Goal: Information Seeking & Learning: Get advice/opinions

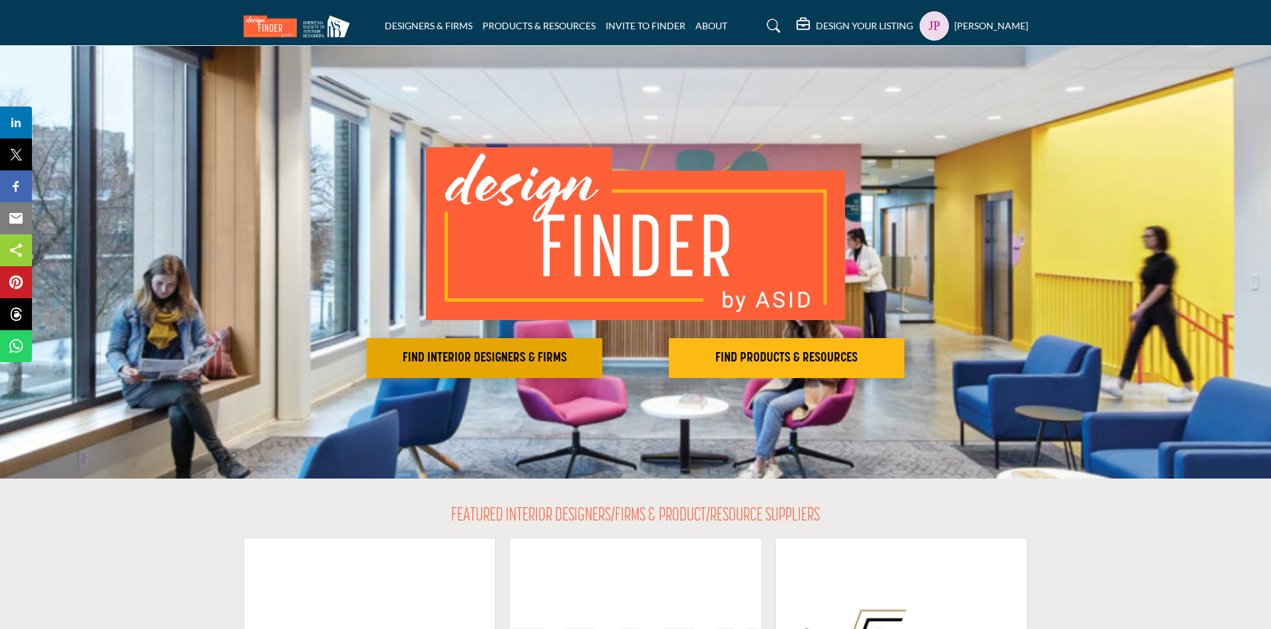
click at [568, 359] on h2 "FIND INTERIOR DESIGNERS & FIRMS" at bounding box center [485, 358] width 228 height 16
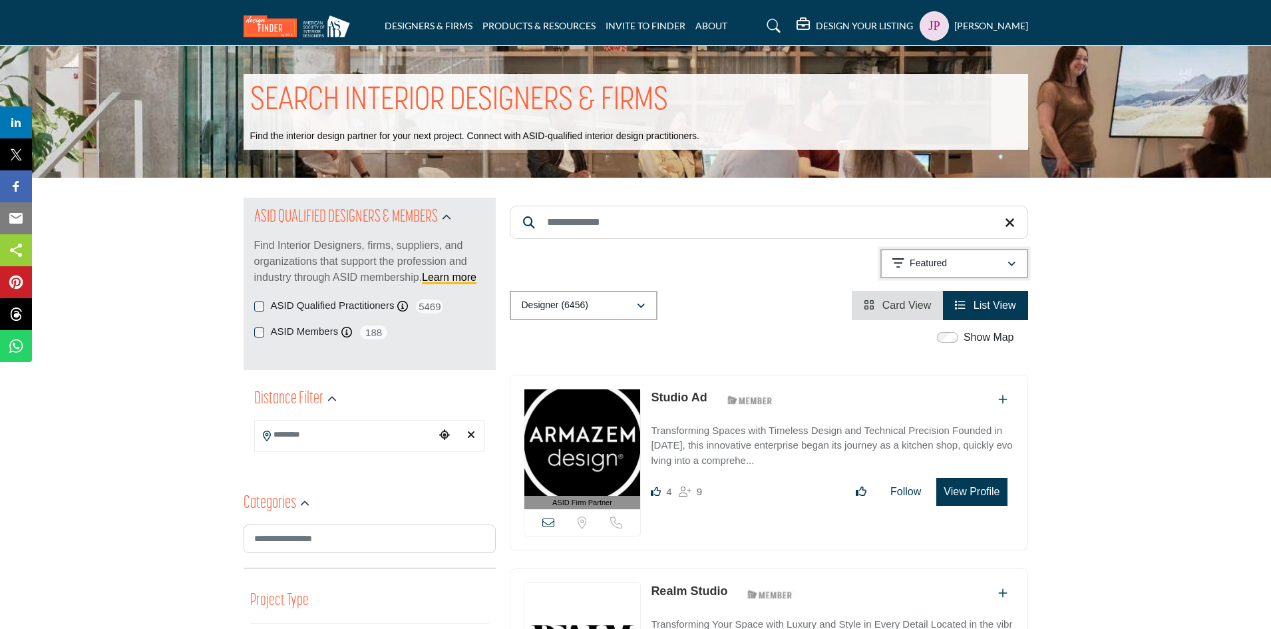
click at [929, 267] on p "Featured" at bounding box center [928, 263] width 37 height 13
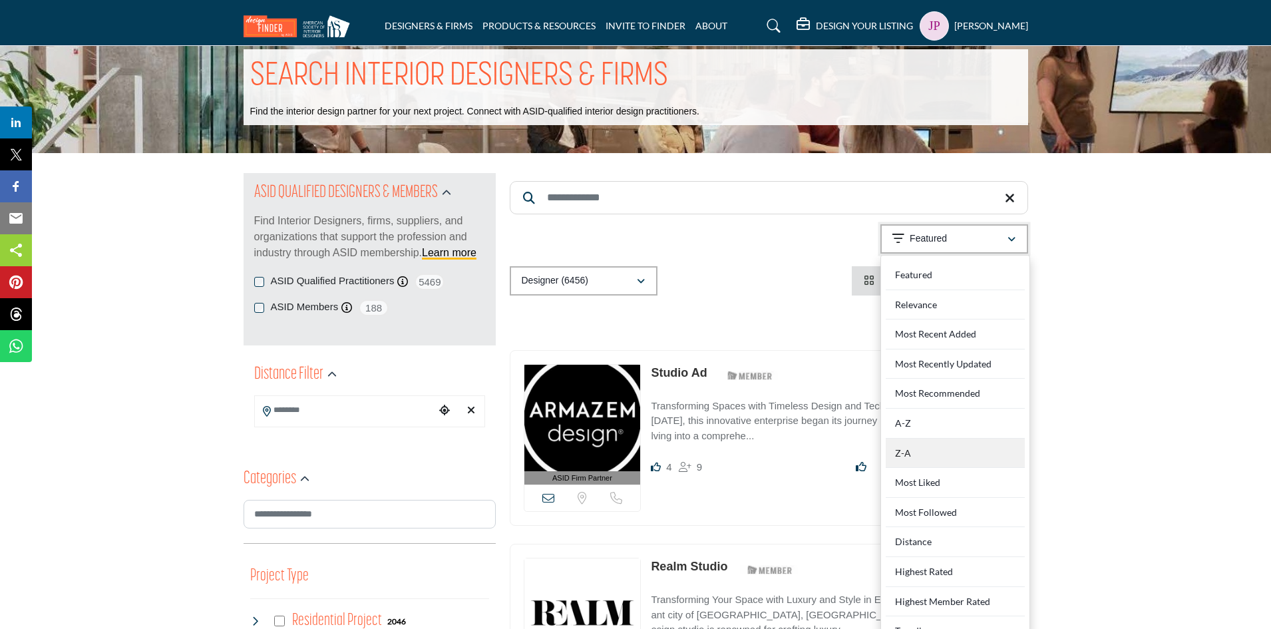
scroll to position [67, 0]
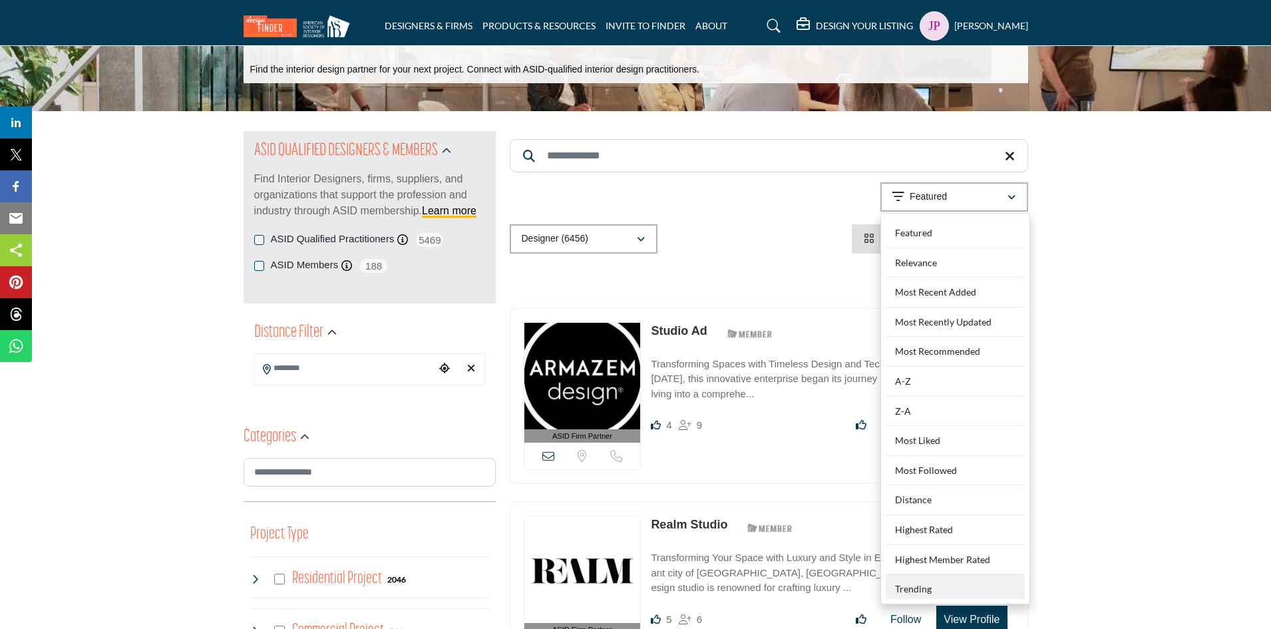
click at [910, 586] on div "Trending" at bounding box center [955, 586] width 139 height 25
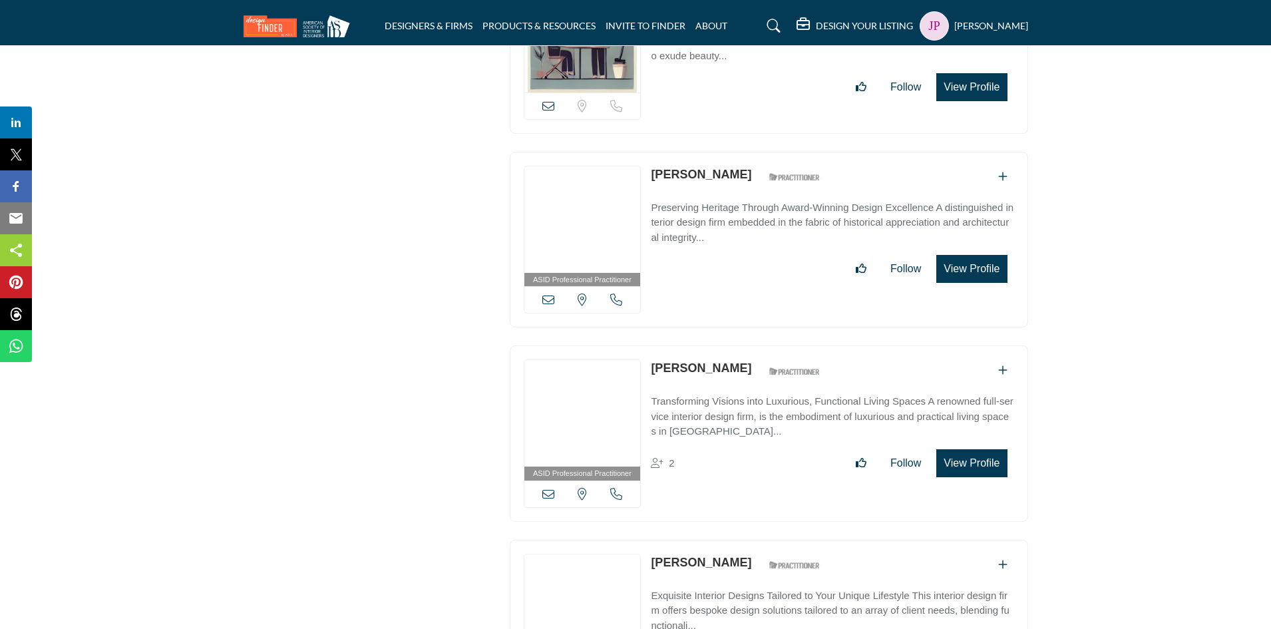
scroll to position [38714, 0]
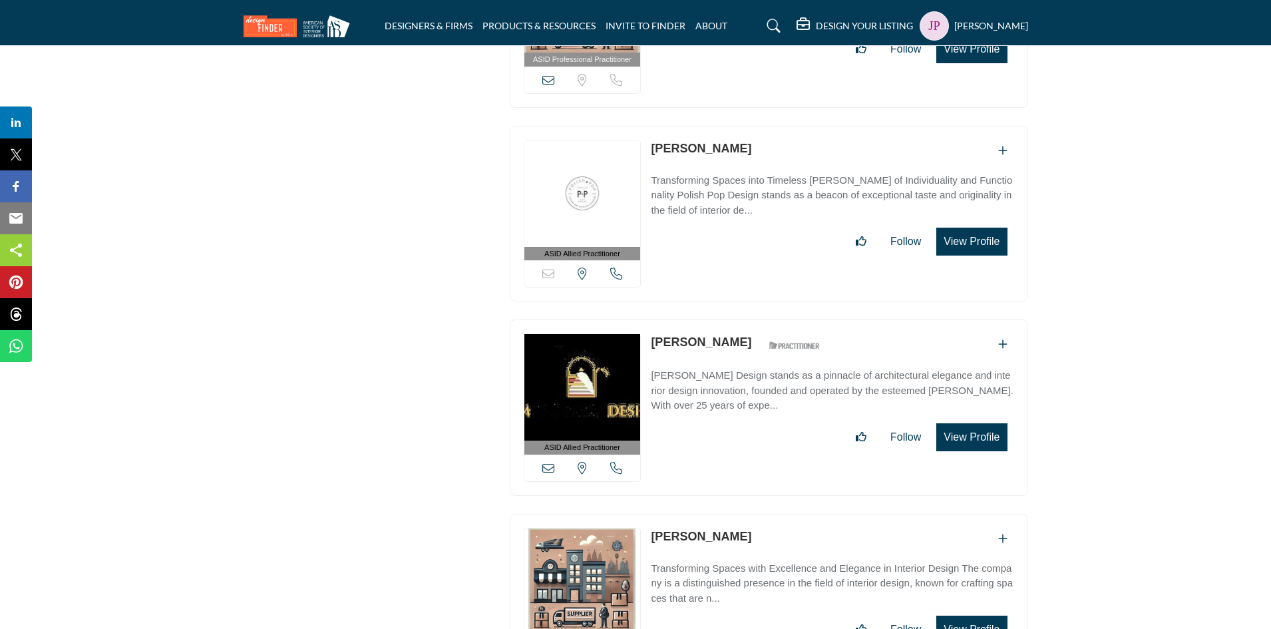
scroll to position [45244, 0]
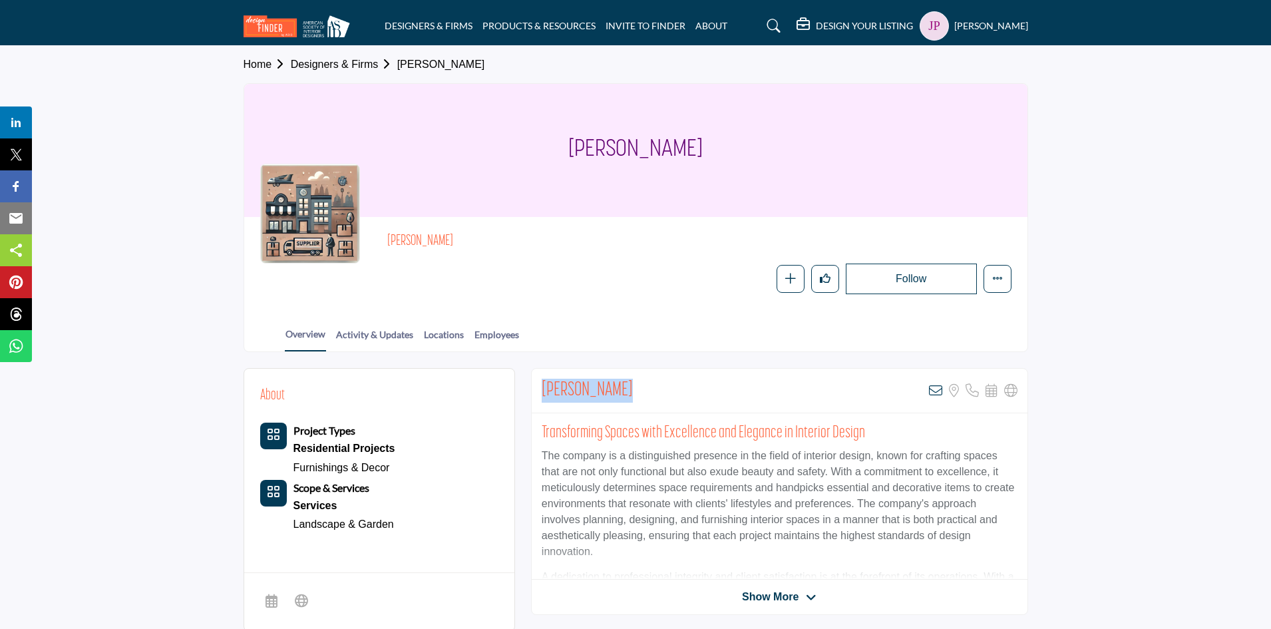
drag, startPoint x: 545, startPoint y: 390, endPoint x: 618, endPoint y: 387, distance: 73.2
click at [618, 387] on h2 "Nicole Sharma" at bounding box center [587, 391] width 91 height 24
click at [936, 388] on icon at bounding box center [935, 390] width 13 height 13
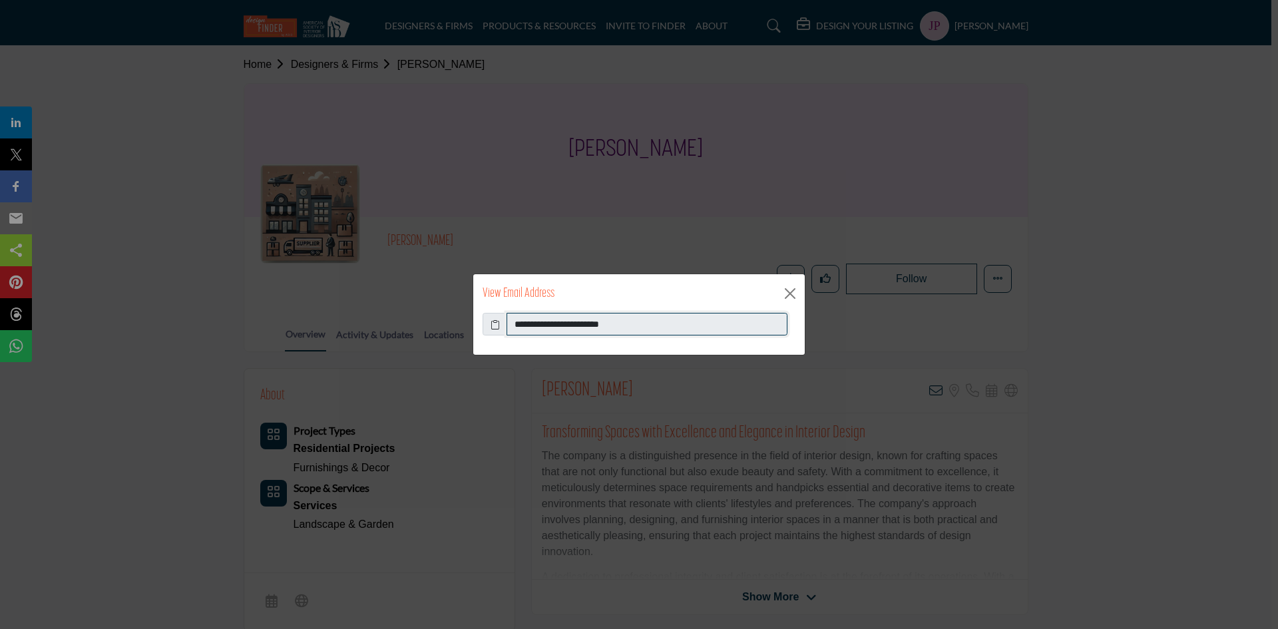
click at [574, 327] on input "**********" at bounding box center [646, 324] width 281 height 23
click at [793, 290] on button "Close" at bounding box center [790, 293] width 20 height 20
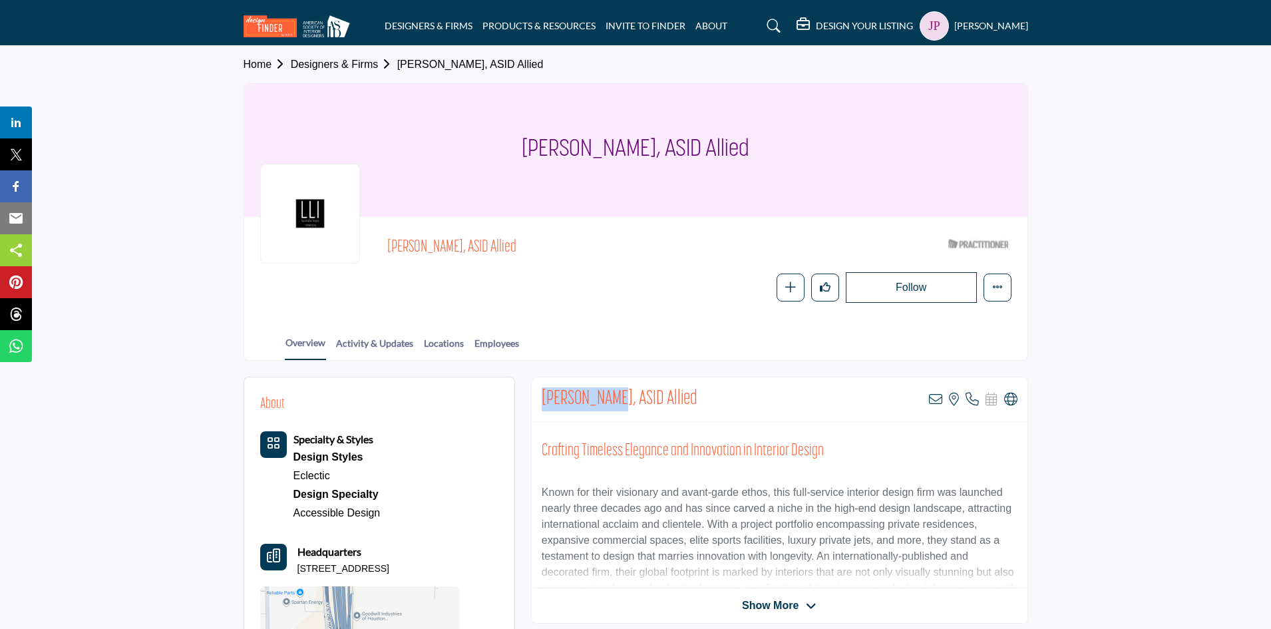
drag, startPoint x: 542, startPoint y: 397, endPoint x: 614, endPoint y: 393, distance: 71.3
click at [614, 393] on h2 "[PERSON_NAME], ASID Allied" at bounding box center [620, 399] width 156 height 24
copy h2 "[PERSON_NAME]"
click at [935, 400] on icon at bounding box center [935, 399] width 13 height 13
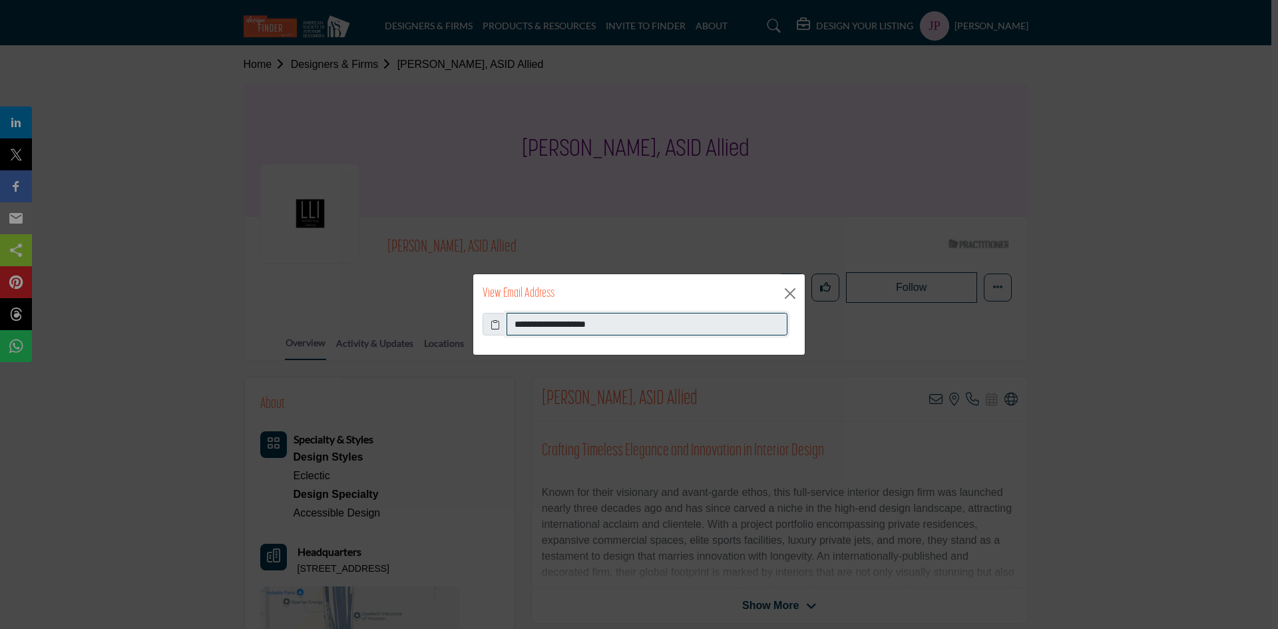
click at [574, 321] on input "**********" at bounding box center [646, 324] width 281 height 23
click at [792, 289] on button "Close" at bounding box center [790, 293] width 20 height 20
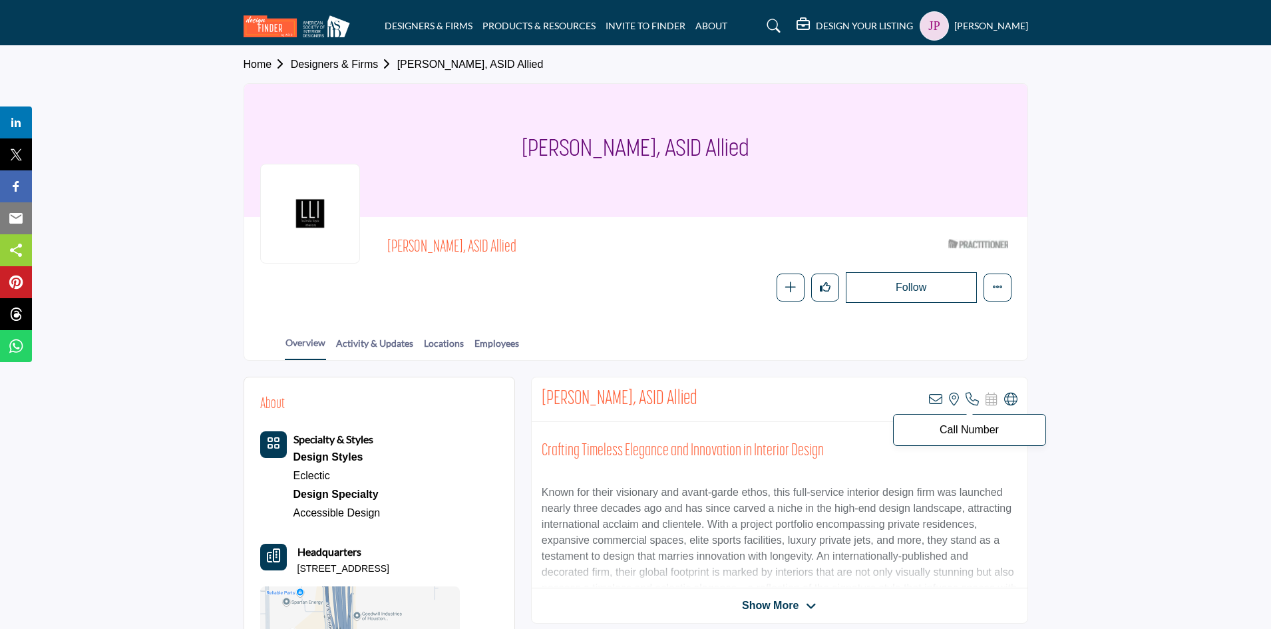
click at [972, 399] on icon at bounding box center [972, 399] width 13 height 13
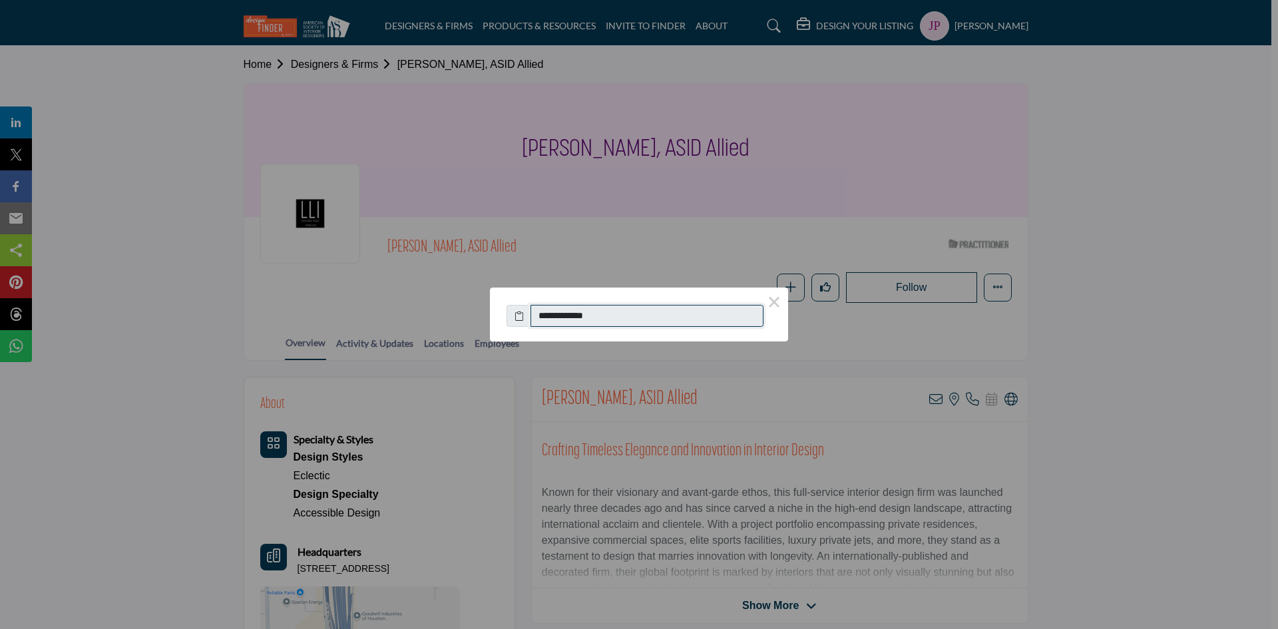
drag, startPoint x: 607, startPoint y: 314, endPoint x: 544, endPoint y: 319, distance: 62.7
click at [544, 319] on input "**********" at bounding box center [646, 316] width 233 height 23
click at [773, 305] on button "×" at bounding box center [774, 301] width 28 height 28
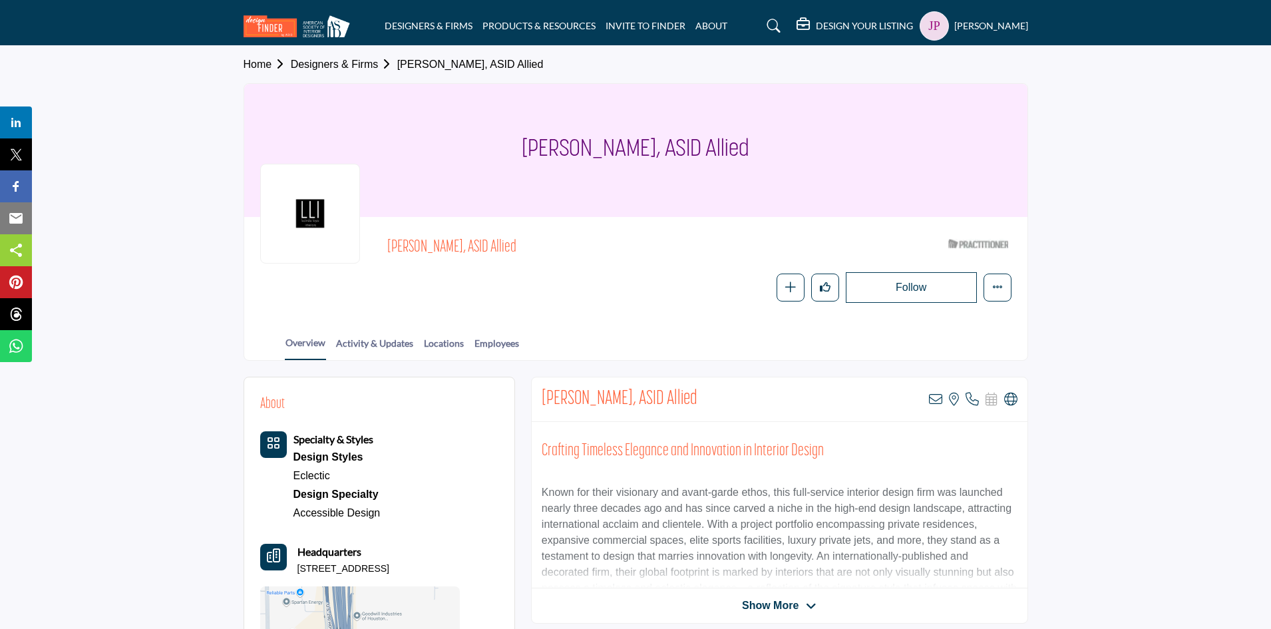
drag, startPoint x: 299, startPoint y: 569, endPoint x: 485, endPoint y: 566, distance: 186.4
click at [389, 566] on p "1020 West Loop N Ste 150, 77055-7255, USA" at bounding box center [343, 568] width 92 height 13
copy p "1020 West Loop N Ste 150, 77055-7255, USA"
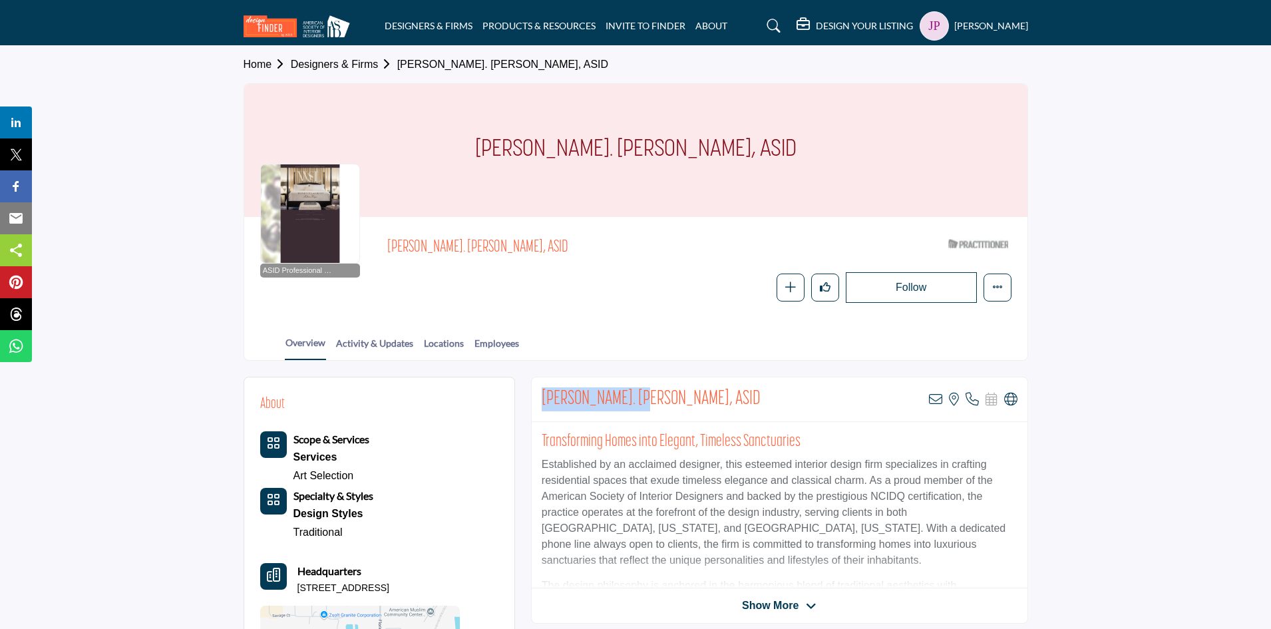
drag, startPoint x: 543, startPoint y: 395, endPoint x: 641, endPoint y: 403, distance: 98.1
click at [641, 403] on h2 "Wendy St. Laurent, ASID" at bounding box center [651, 399] width 219 height 24
copy h2 "Wendy St. Laurent"
click at [935, 399] on icon at bounding box center [935, 399] width 13 height 13
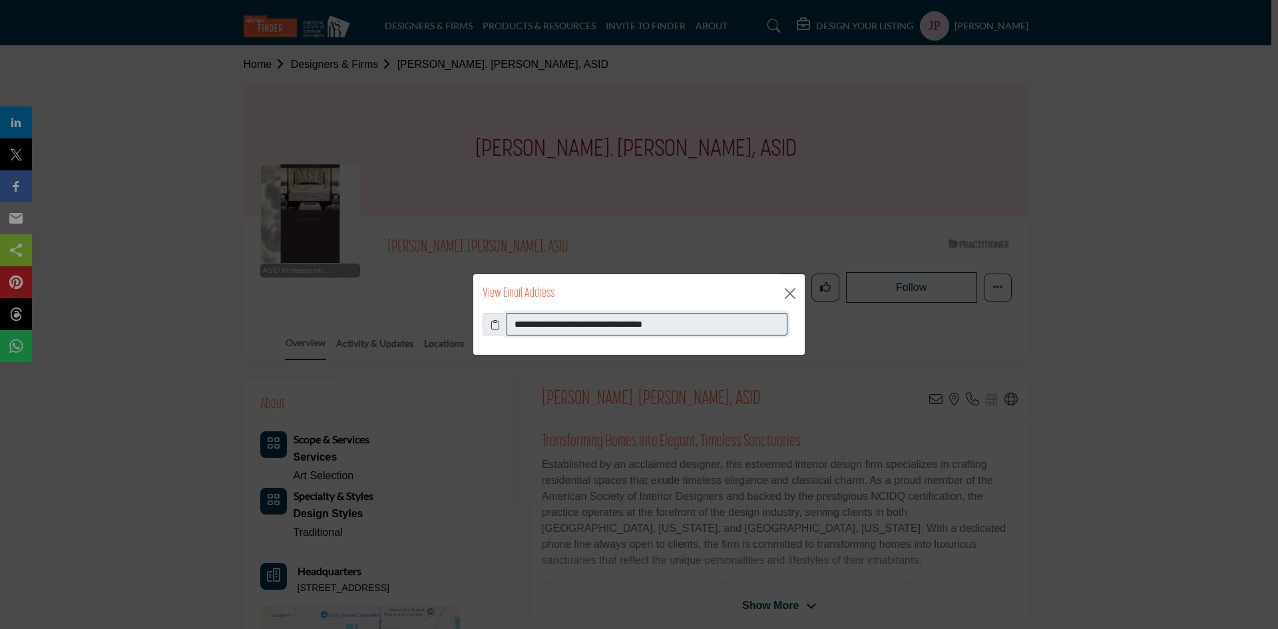
click at [536, 322] on input "**********" at bounding box center [646, 324] width 281 height 23
click at [793, 295] on button "Close" at bounding box center [790, 293] width 20 height 20
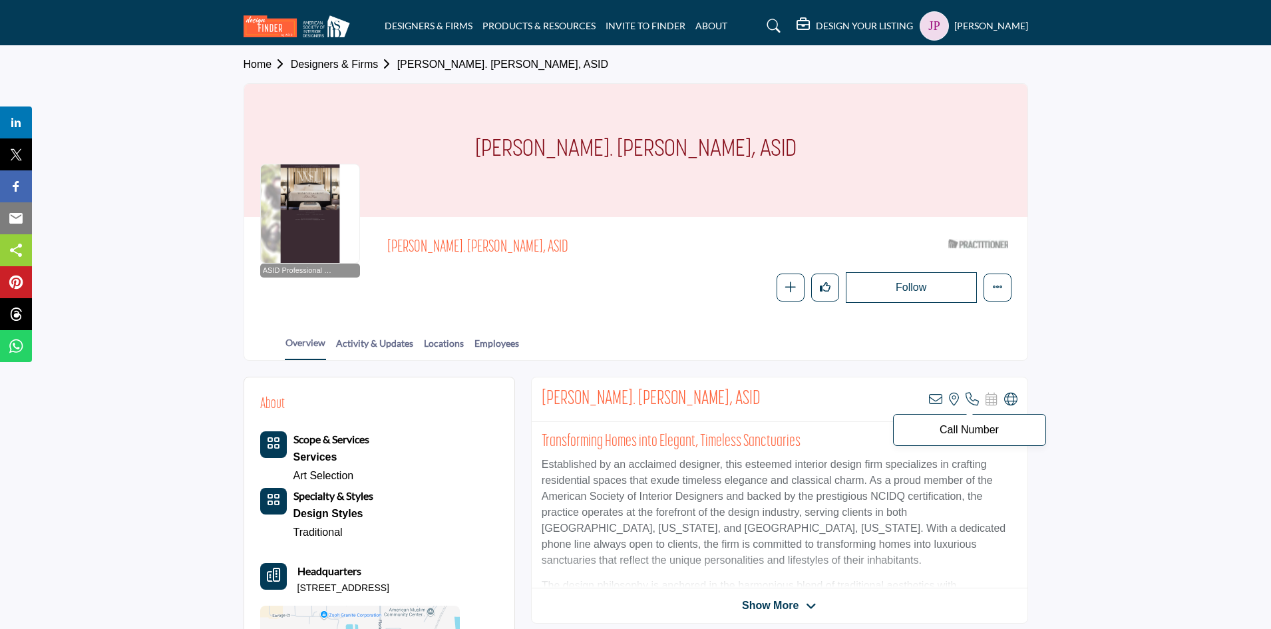
click at [970, 398] on icon at bounding box center [972, 399] width 13 height 13
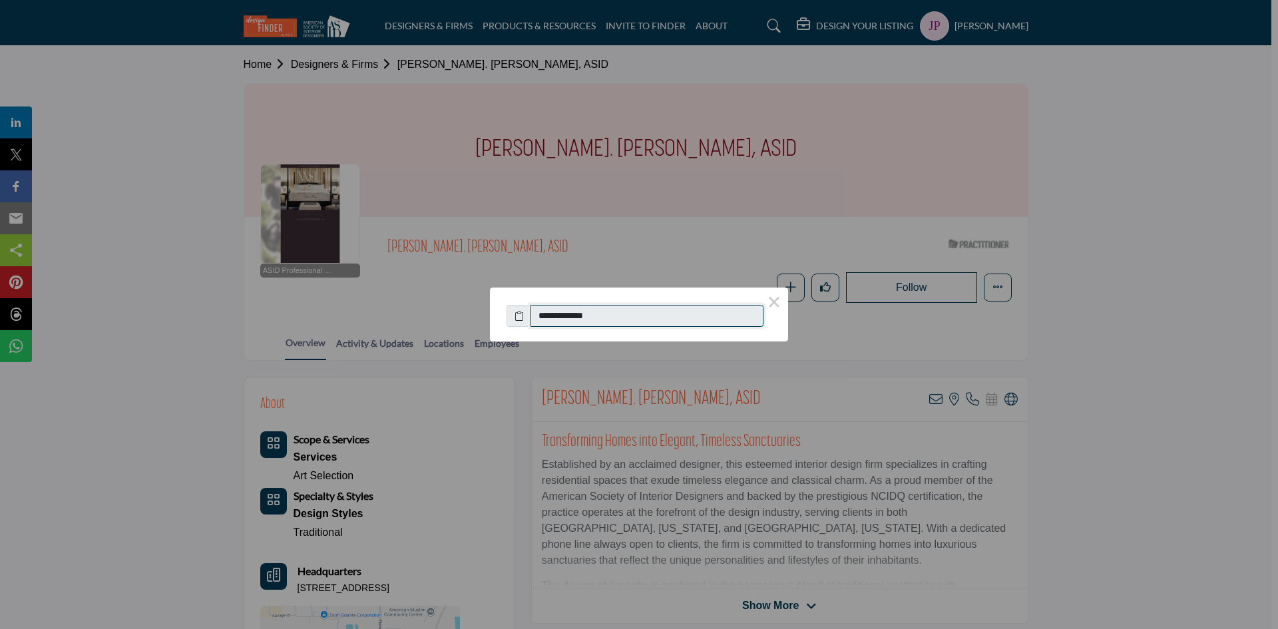
drag, startPoint x: 545, startPoint y: 317, endPoint x: 617, endPoint y: 318, distance: 71.9
click at [617, 318] on input "**********" at bounding box center [646, 316] width 233 height 23
click at [776, 309] on button "×" at bounding box center [774, 301] width 28 height 28
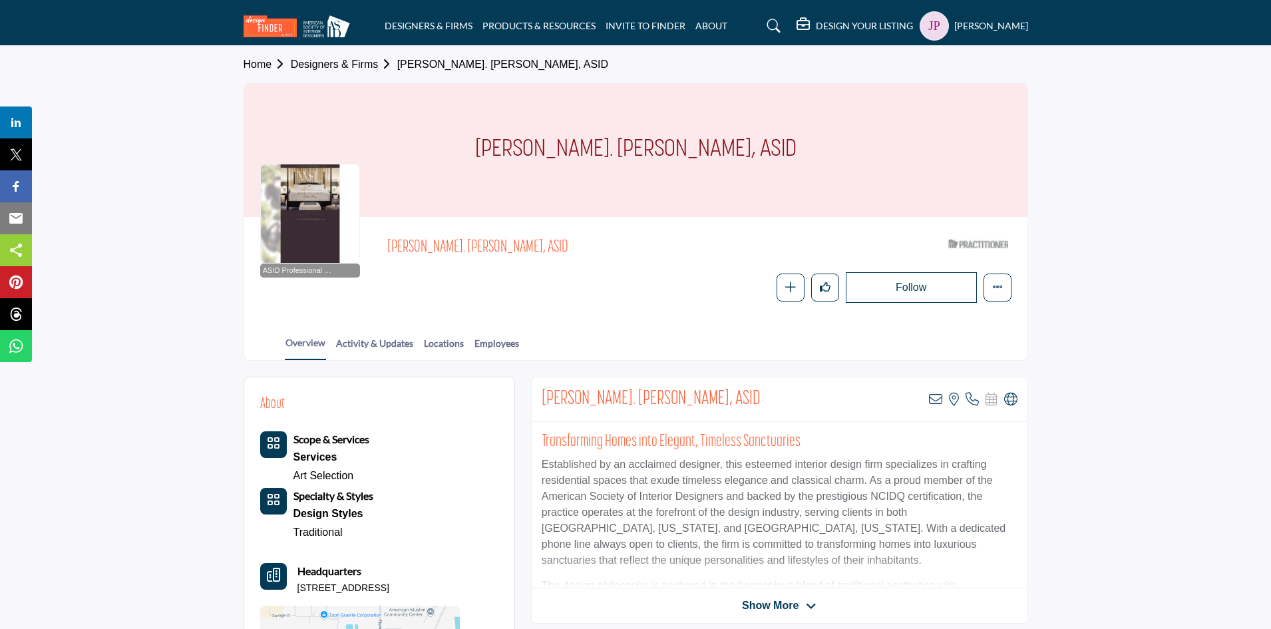
drag, startPoint x: 297, startPoint y: 588, endPoint x: 499, endPoint y: 588, distance: 201.6
click at [499, 588] on div "About Scope & Services Services Art Selection" at bounding box center [379, 567] width 270 height 380
copy p "375 Commerce Way Unit 101, 32750-7633, USA"
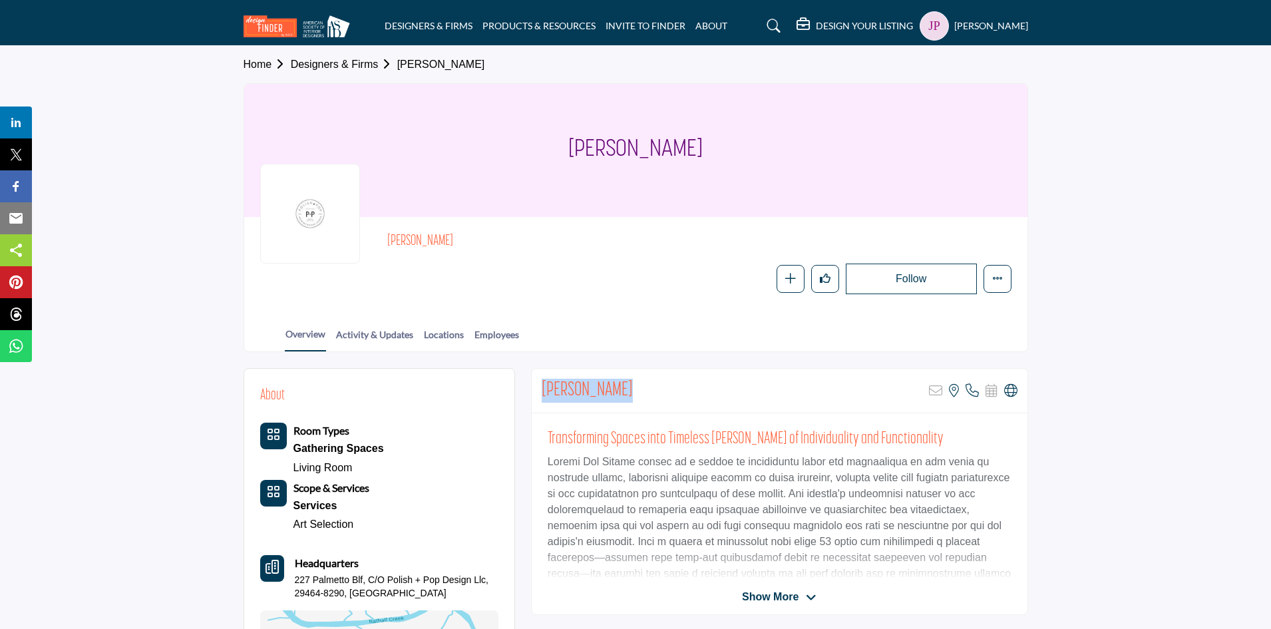
drag, startPoint x: 542, startPoint y: 387, endPoint x: 625, endPoint y: 385, distance: 82.5
click at [625, 385] on h2 "Renee Anthony" at bounding box center [587, 391] width 91 height 24
click at [974, 392] on icon at bounding box center [972, 390] width 13 height 13
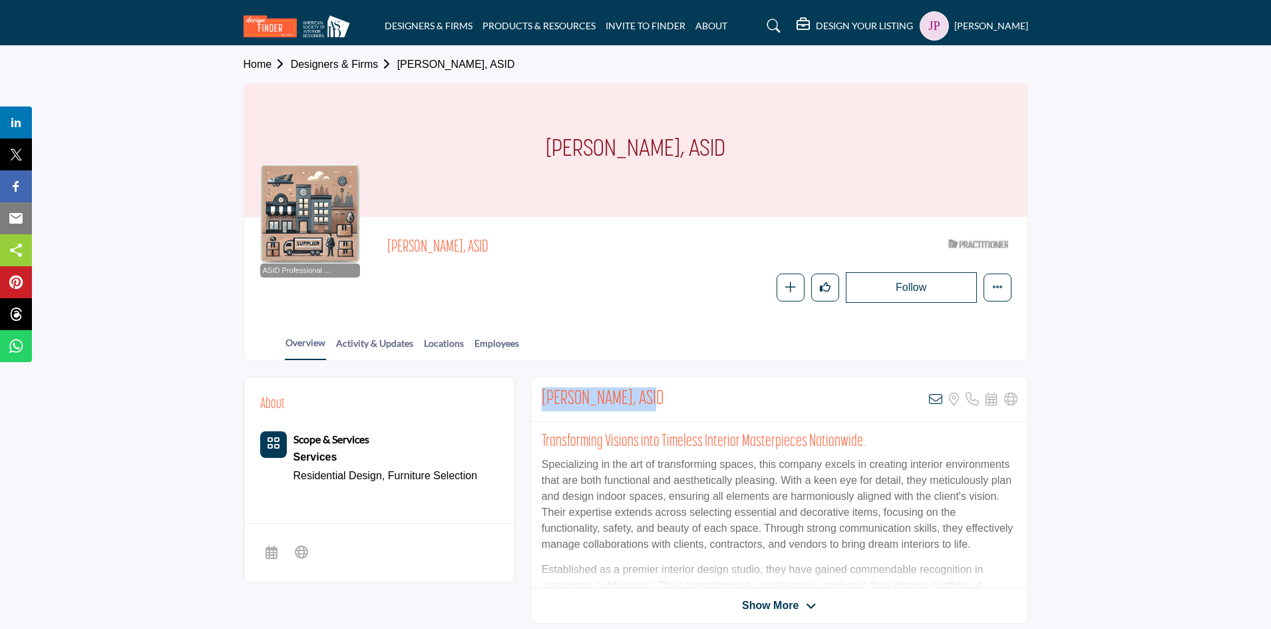
drag, startPoint x: 545, startPoint y: 396, endPoint x: 648, endPoint y: 394, distance: 103.2
click at [648, 394] on h2 "Heidi Aschenbrener, ASID" at bounding box center [603, 399] width 122 height 24
copy h2 "Heidi Aschenbrener"
click at [932, 401] on icon at bounding box center [935, 399] width 13 height 13
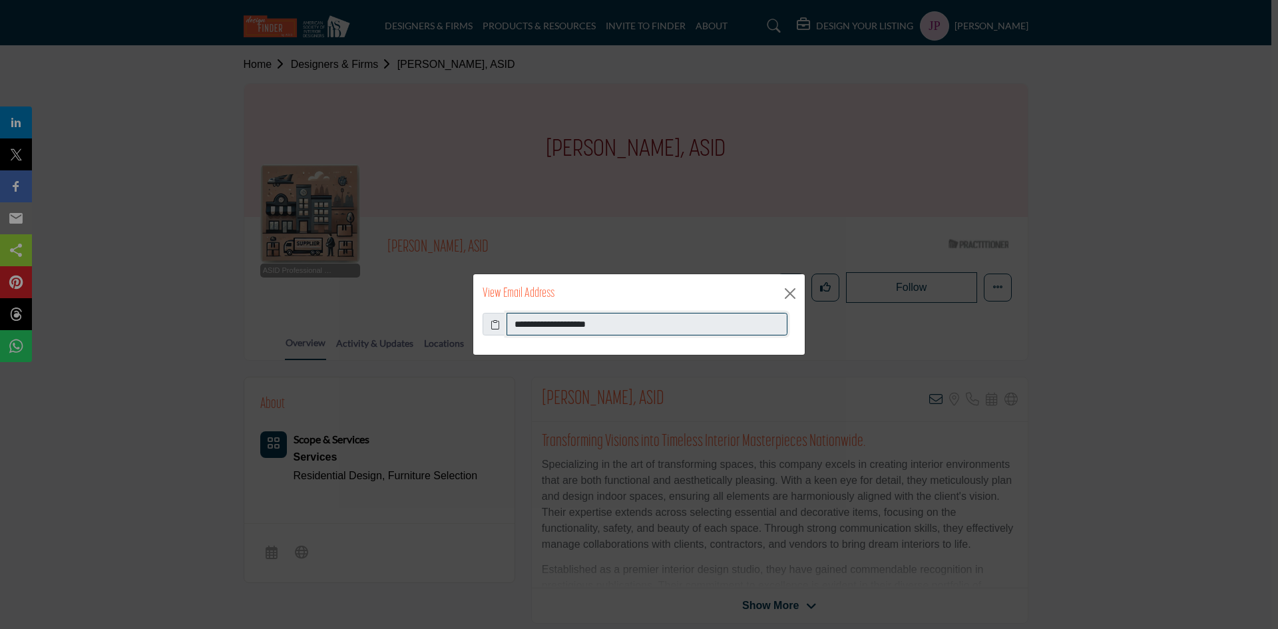
click at [526, 323] on input "**********" at bounding box center [646, 324] width 281 height 23
click at [788, 289] on button "Close" at bounding box center [790, 293] width 20 height 20
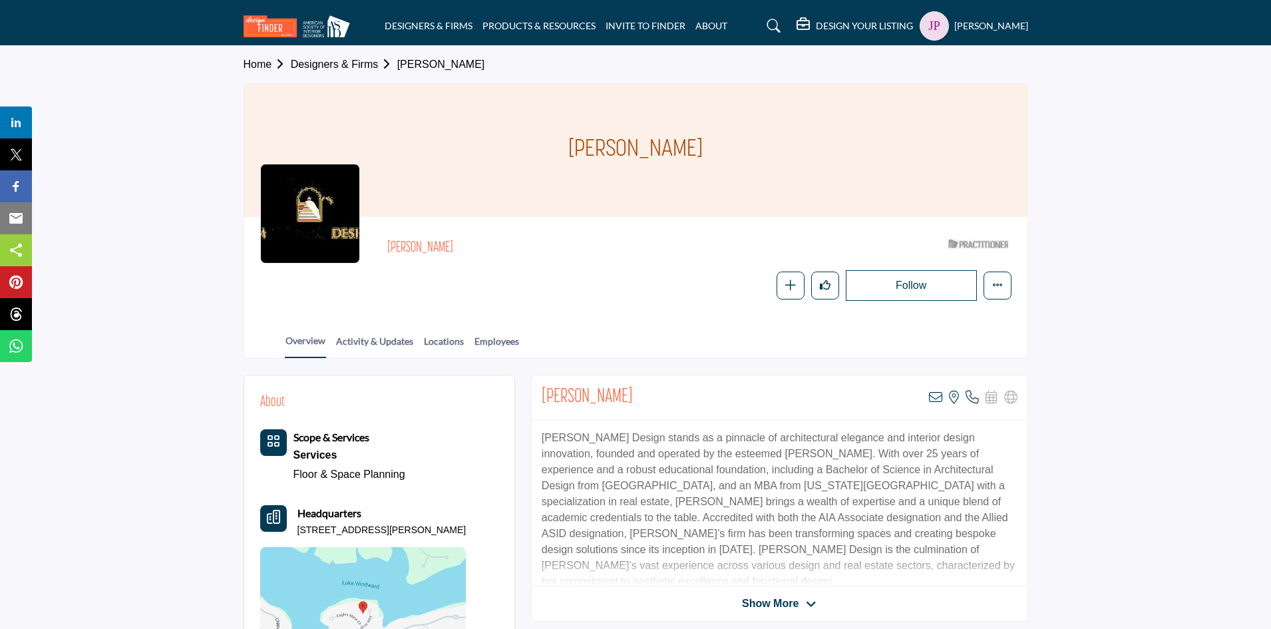
drag, startPoint x: 542, startPoint y: 397, endPoint x: 641, endPoint y: 398, distance: 99.8
click at [633, 398] on h2 "[PERSON_NAME]" at bounding box center [587, 397] width 91 height 24
copy h2 "[PERSON_NAME]"
click at [936, 399] on icon at bounding box center [935, 397] width 13 height 13
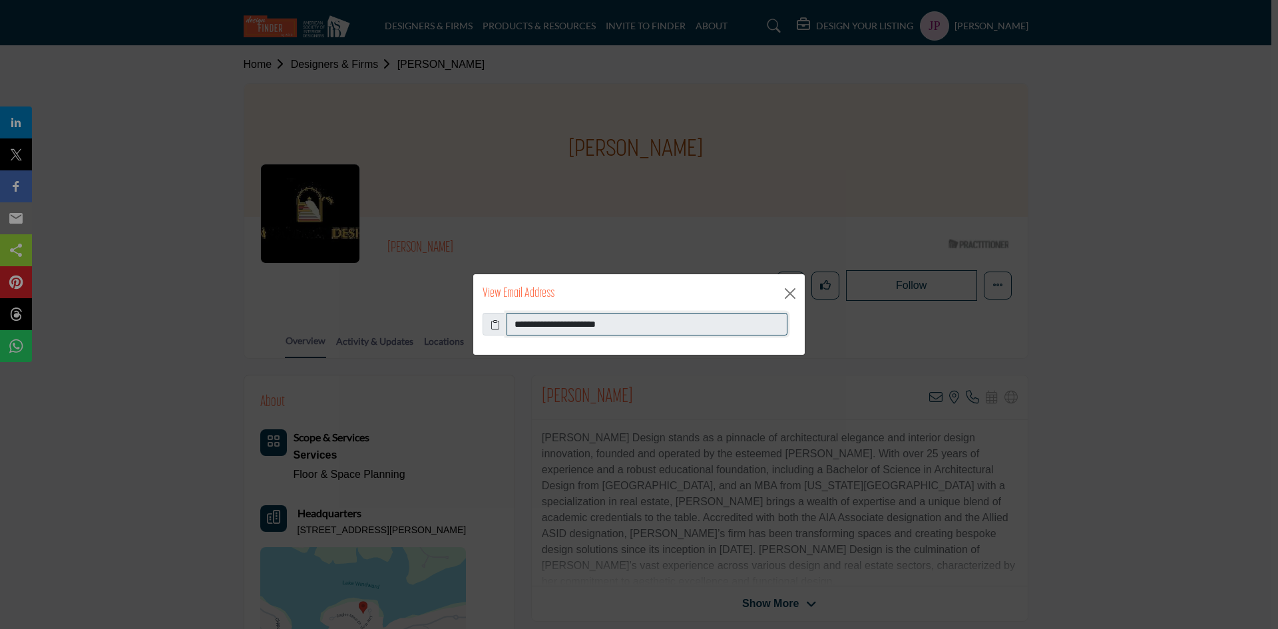
click at [550, 327] on input "**********" at bounding box center [646, 324] width 281 height 23
click at [793, 293] on button "Close" at bounding box center [790, 293] width 20 height 20
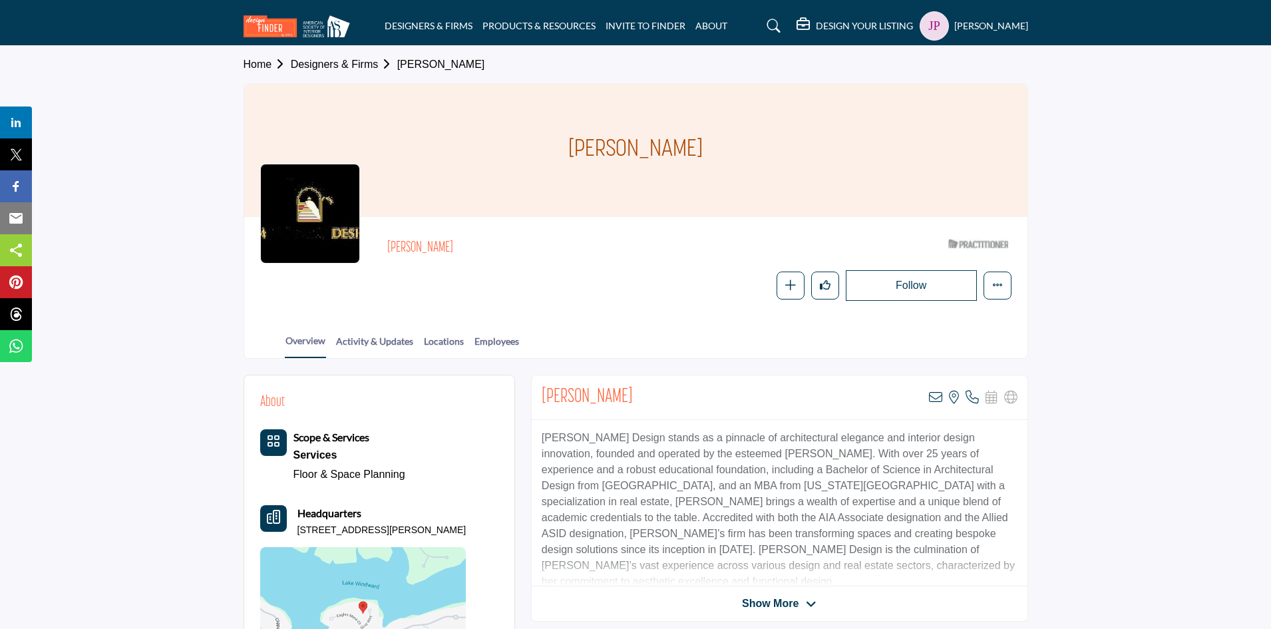
drag, startPoint x: 299, startPoint y: 530, endPoint x: 458, endPoint y: 534, distance: 159.1
click at [458, 534] on p "[STREET_ADDRESS][PERSON_NAME]" at bounding box center [381, 530] width 169 height 13
copy p "[STREET_ADDRESS][PERSON_NAME]"
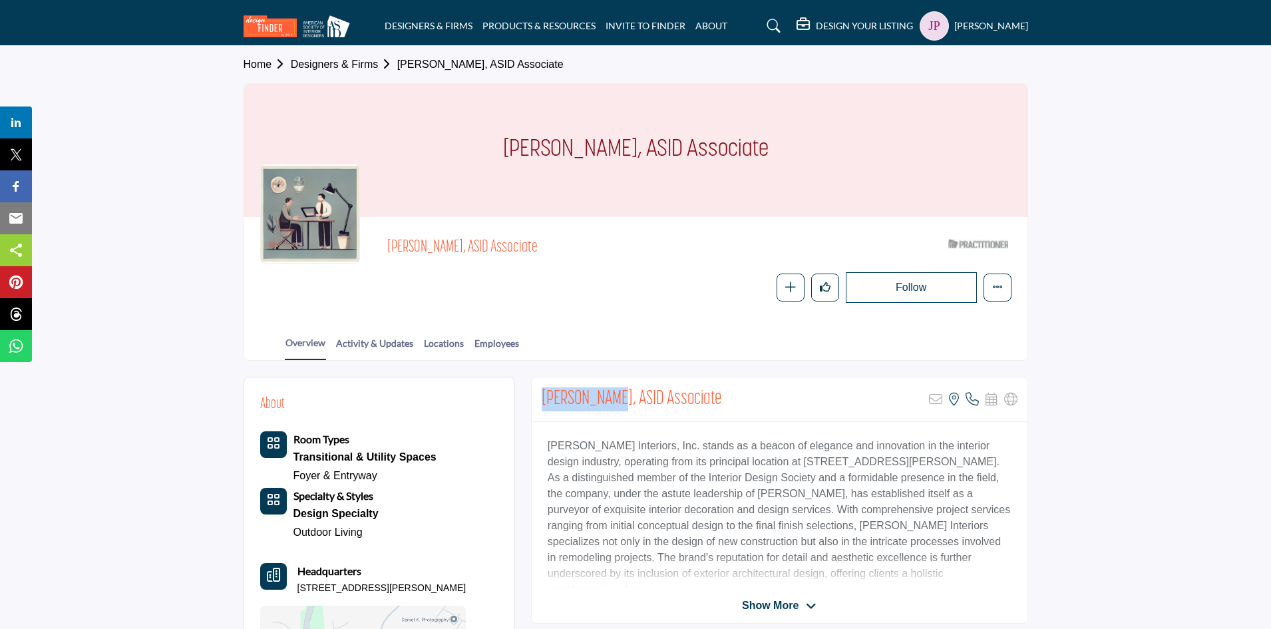
drag, startPoint x: 544, startPoint y: 396, endPoint x: 607, endPoint y: 395, distance: 63.2
click at [607, 395] on h2 "[PERSON_NAME], ASID Associate" at bounding box center [632, 399] width 180 height 24
copy h2 "[PERSON_NAME]"
click at [968, 396] on icon at bounding box center [972, 399] width 13 height 13
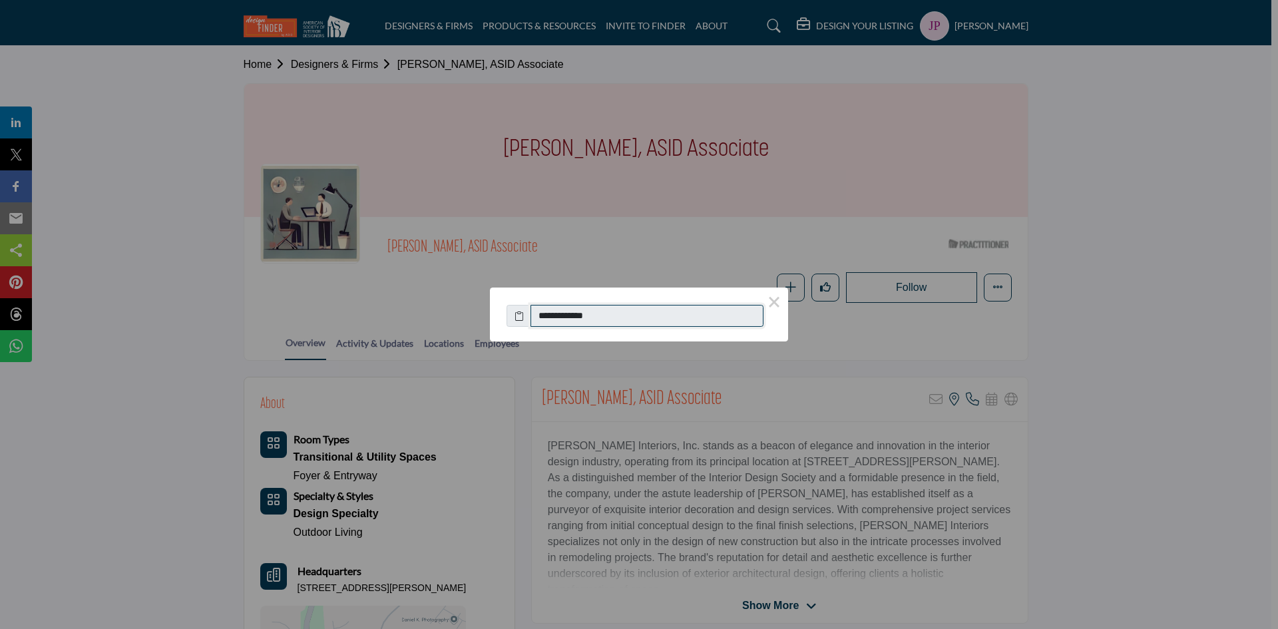
drag, startPoint x: 610, startPoint y: 321, endPoint x: 545, endPoint y: 315, distance: 65.4
click at [545, 315] on input "**********" at bounding box center [646, 316] width 233 height 23
click at [774, 303] on button "×" at bounding box center [774, 301] width 28 height 28
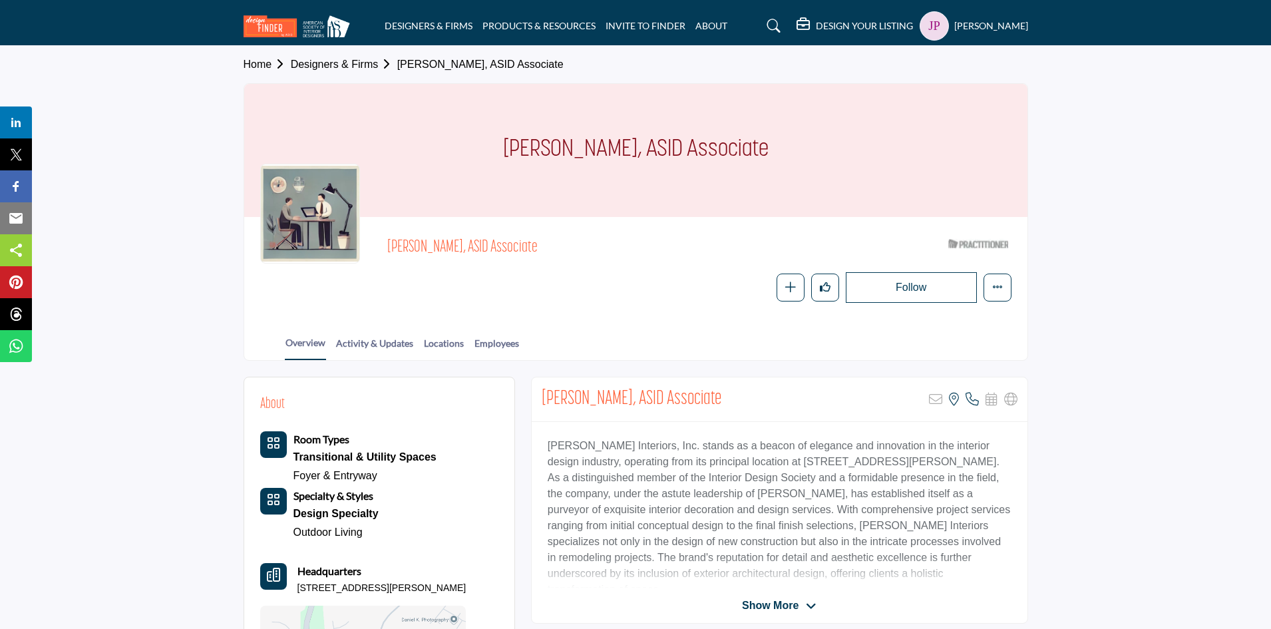
drag, startPoint x: 298, startPoint y: 591, endPoint x: 453, endPoint y: 586, distance: 155.1
click at [453, 586] on p "315 Glen Abbey Dr, 27513-6007, USA" at bounding box center [381, 588] width 169 height 13
copy p "315 Glen Abbey Dr, 27513-6007, USA"
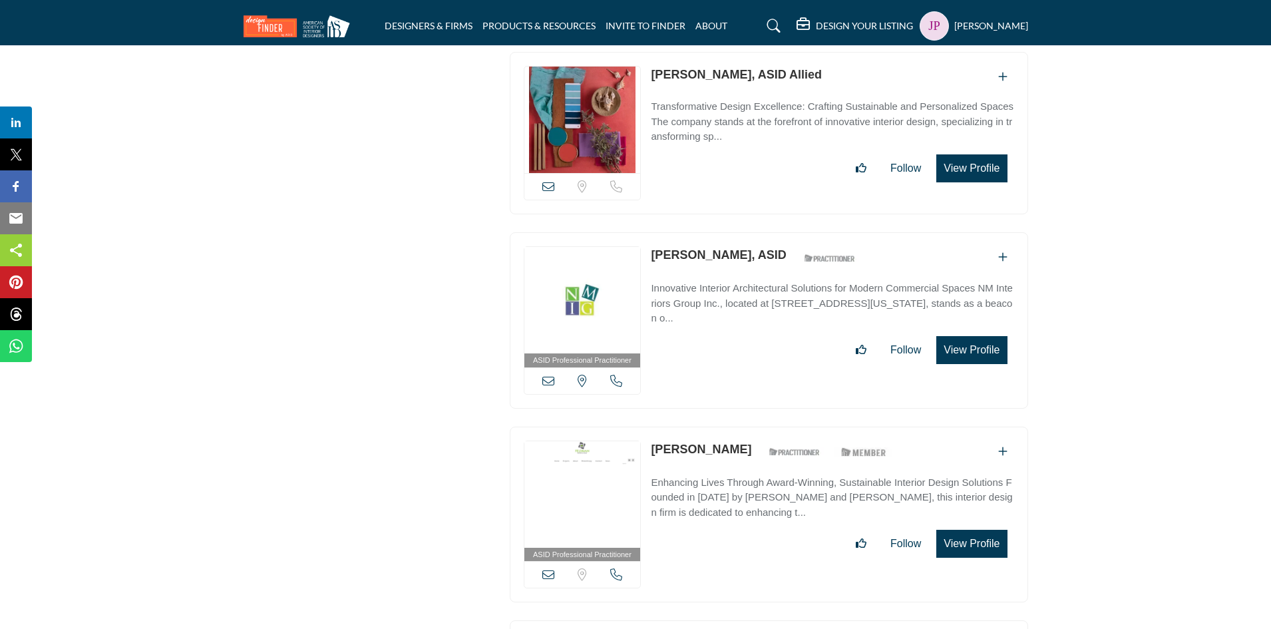
scroll to position [40710, 0]
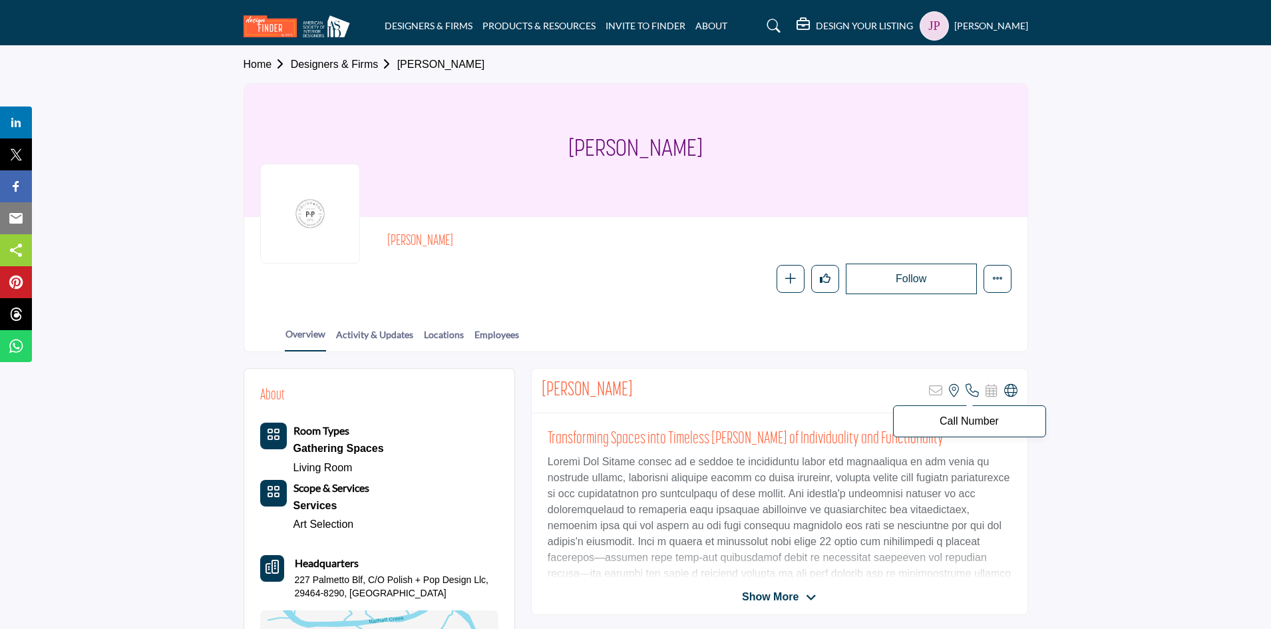
click at [970, 393] on icon at bounding box center [972, 390] width 13 height 13
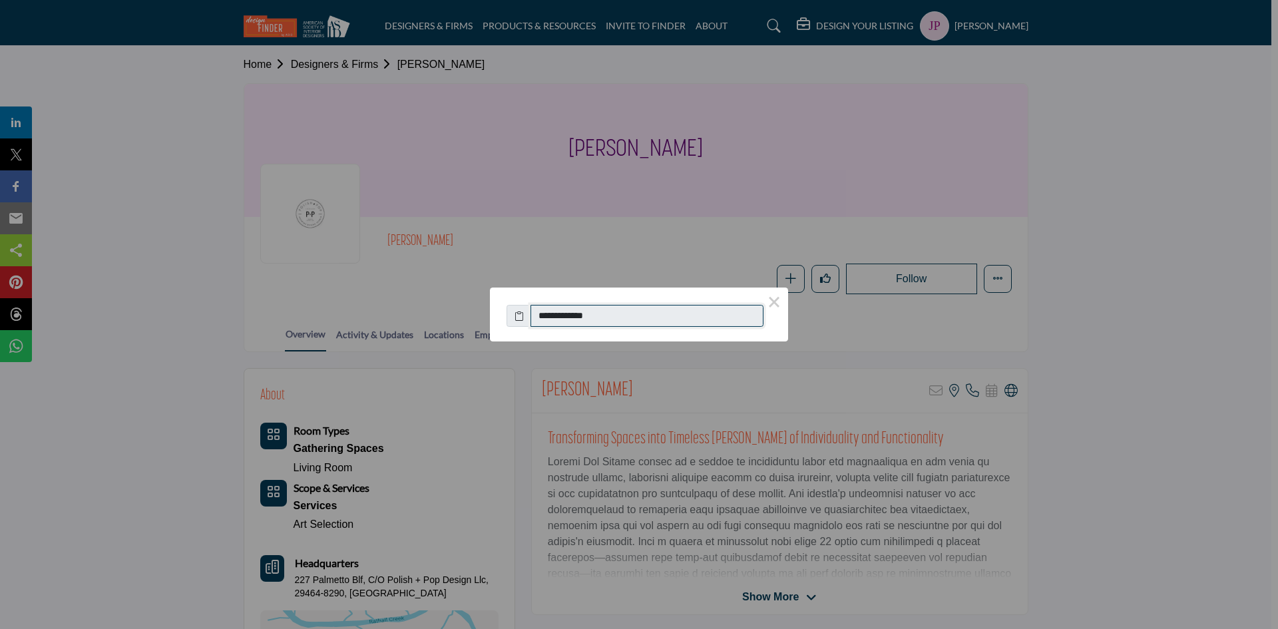
click at [637, 319] on input "**********" at bounding box center [646, 316] width 233 height 23
drag, startPoint x: 622, startPoint y: 319, endPoint x: 544, endPoint y: 320, distance: 77.2
click at [544, 320] on input "**********" at bounding box center [646, 316] width 233 height 23
click at [771, 303] on button "×" at bounding box center [774, 301] width 28 height 28
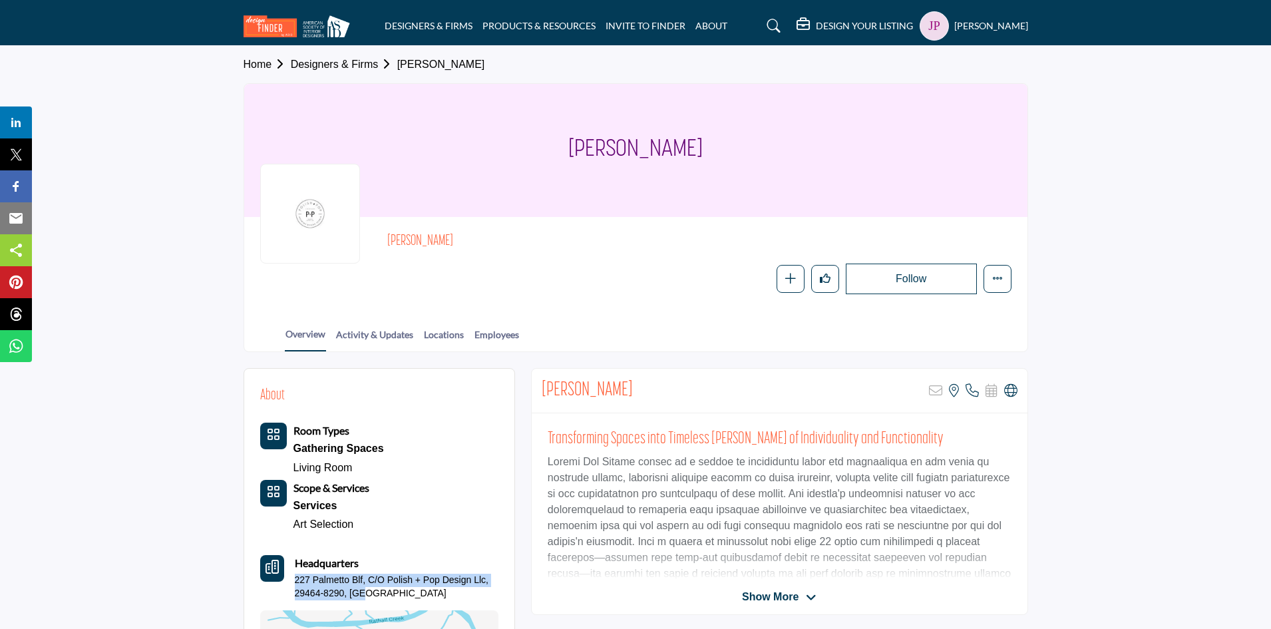
drag, startPoint x: 297, startPoint y: 582, endPoint x: 366, endPoint y: 592, distance: 69.9
click at [366, 592] on p "227 Palmetto Blf, C/O Polish + Pop Design Llc, 29464-8290, USA" at bounding box center [397, 587] width 204 height 26
copy p "227 Palmetto Blf, C/O Polish + Pop Design Llc, 29464-8290, USA"
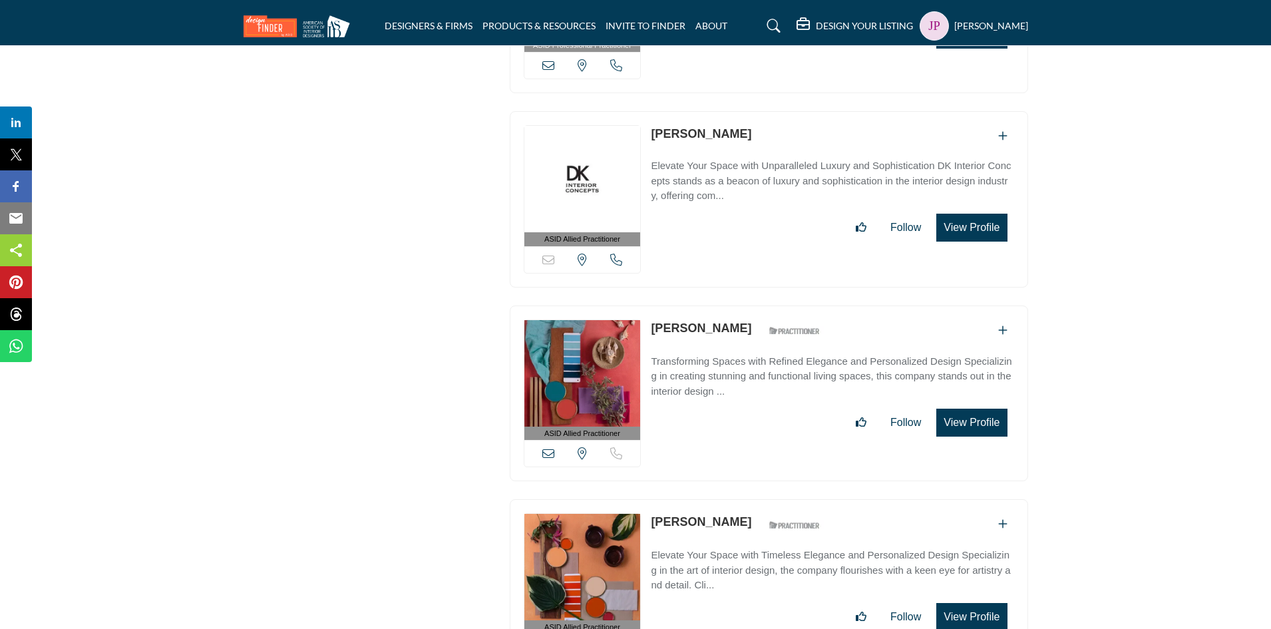
scroll to position [45943, 0]
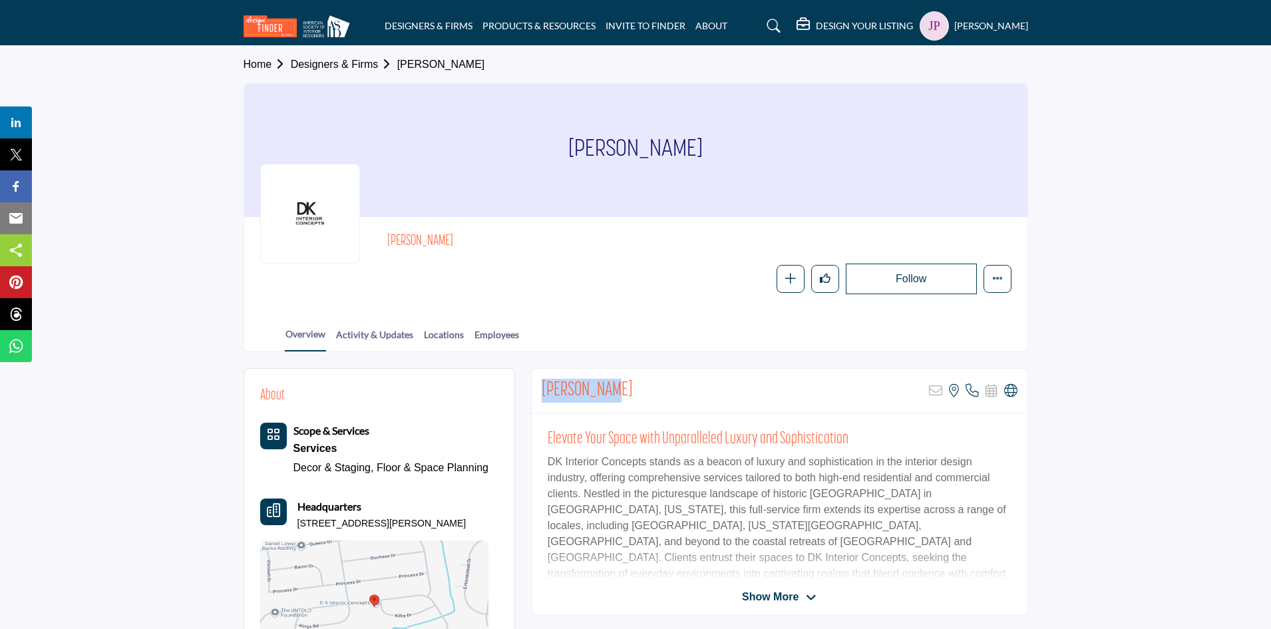
drag, startPoint x: 544, startPoint y: 389, endPoint x: 608, endPoint y: 386, distance: 64.6
click at [608, 386] on h2 "Diane Karam" at bounding box center [587, 391] width 91 height 24
copy h2 "Diane Karam"
click at [972, 391] on icon at bounding box center [972, 390] width 13 height 13
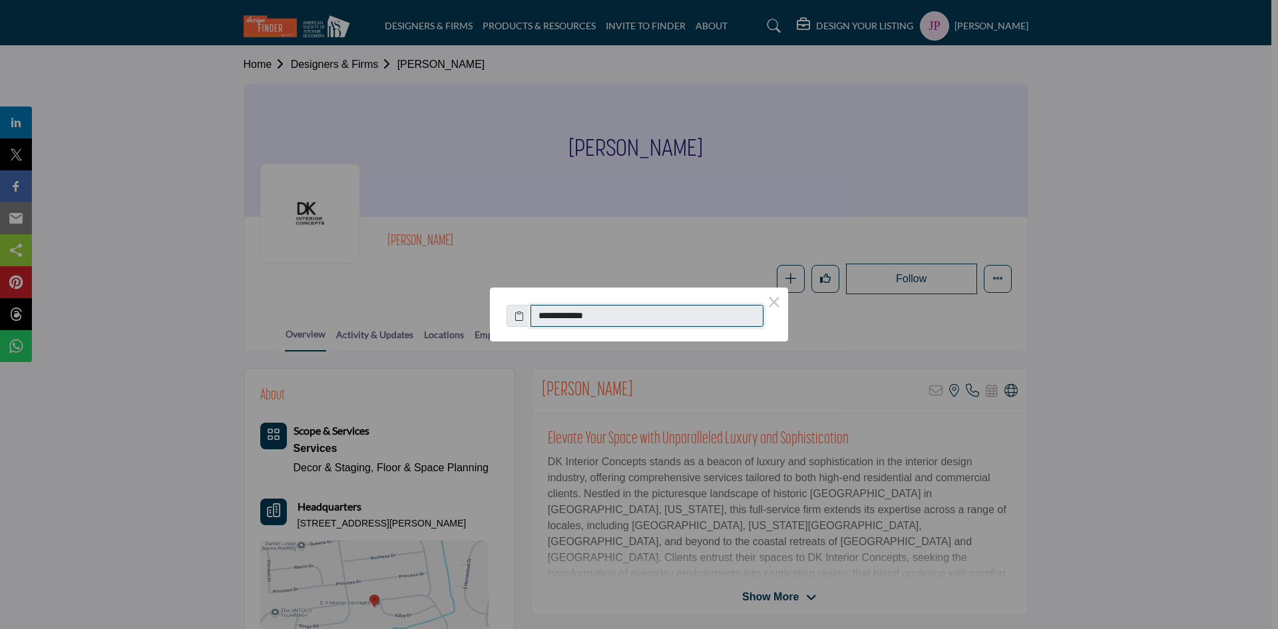
drag, startPoint x: 606, startPoint y: 313, endPoint x: 544, endPoint y: 319, distance: 62.2
click at [544, 319] on input "**********" at bounding box center [646, 316] width 233 height 23
click at [776, 306] on button "×" at bounding box center [774, 301] width 28 height 28
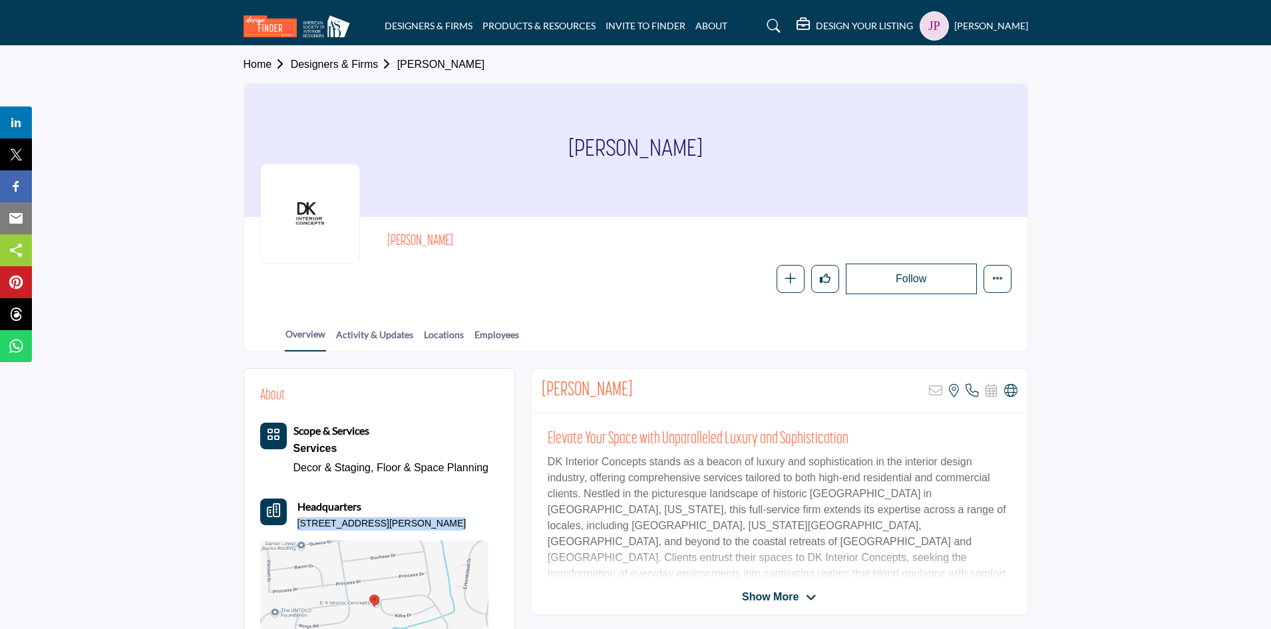
drag, startPoint x: 299, startPoint y: 524, endPoint x: 427, endPoint y: 522, distance: 128.4
click at [427, 522] on div "Headquarters 889 Kilby Dr, 19067-4621, USA" at bounding box center [374, 514] width 229 height 32
copy p "889 Kilby Dr, 19067-4621, USA"
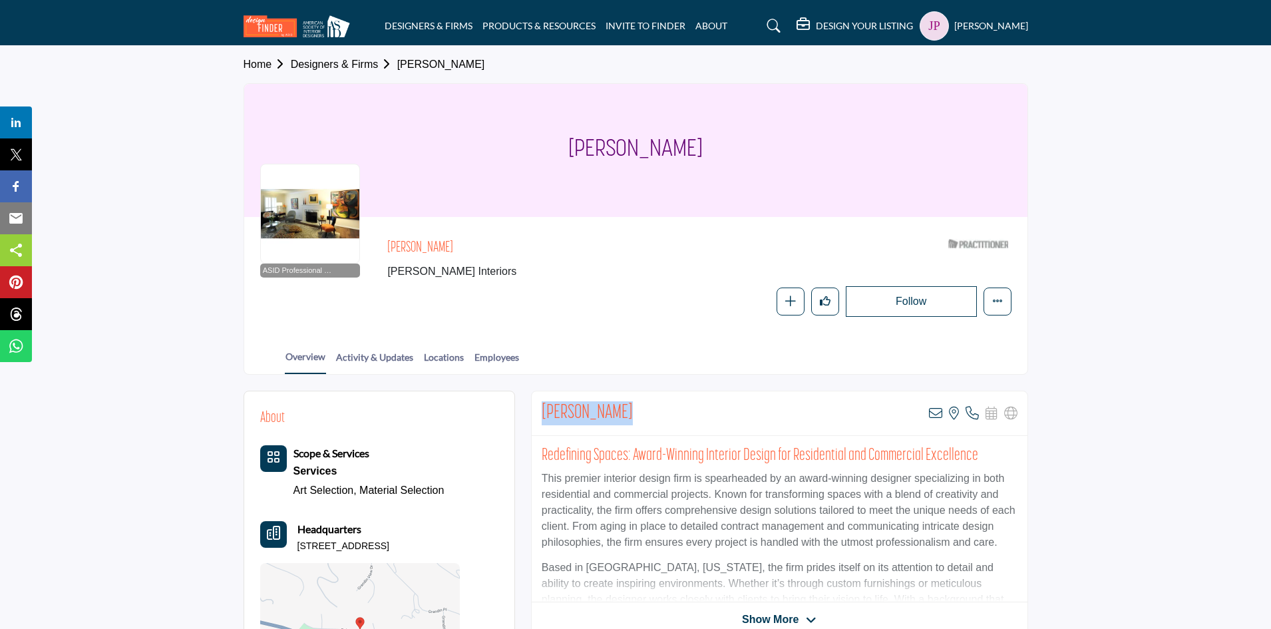
drag, startPoint x: 544, startPoint y: 415, endPoint x: 632, endPoint y: 417, distance: 87.2
click at [632, 417] on div "Susan Jackson View email address of this listing View the location of this list…" at bounding box center [780, 413] width 496 height 45
copy h2 "Susan Jackson"
click at [938, 413] on icon at bounding box center [935, 413] width 13 height 13
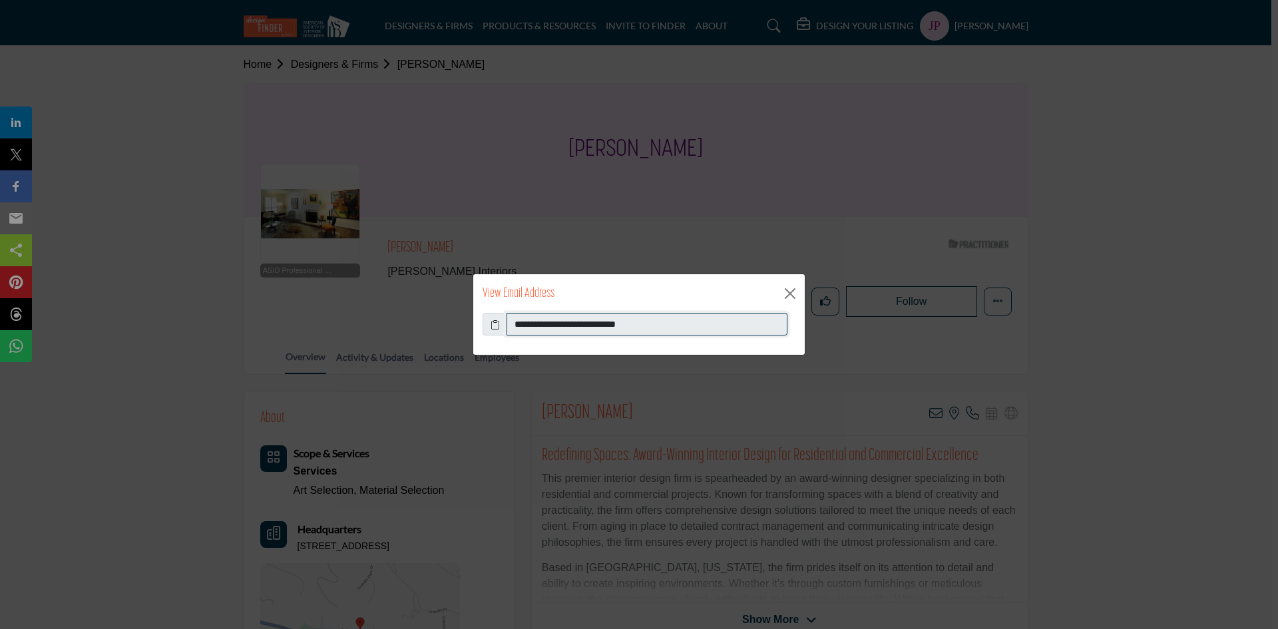
click at [546, 325] on input "**********" at bounding box center [646, 324] width 281 height 23
click at [793, 295] on button "Close" at bounding box center [790, 293] width 20 height 20
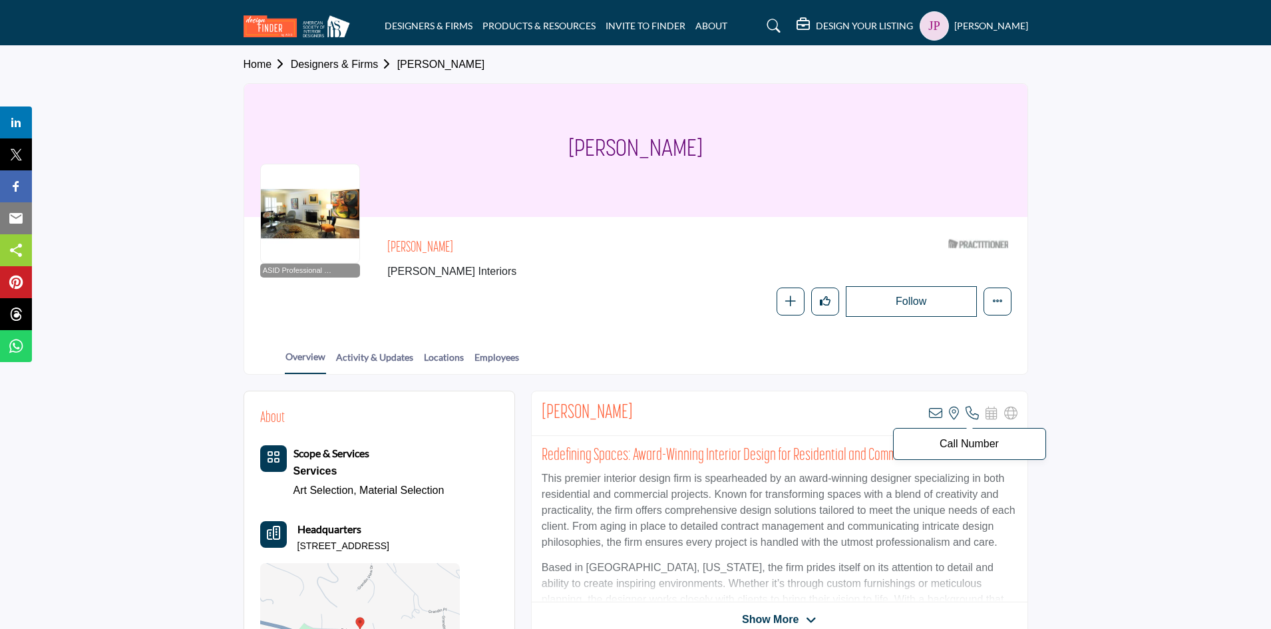
click at [973, 416] on icon at bounding box center [972, 413] width 13 height 13
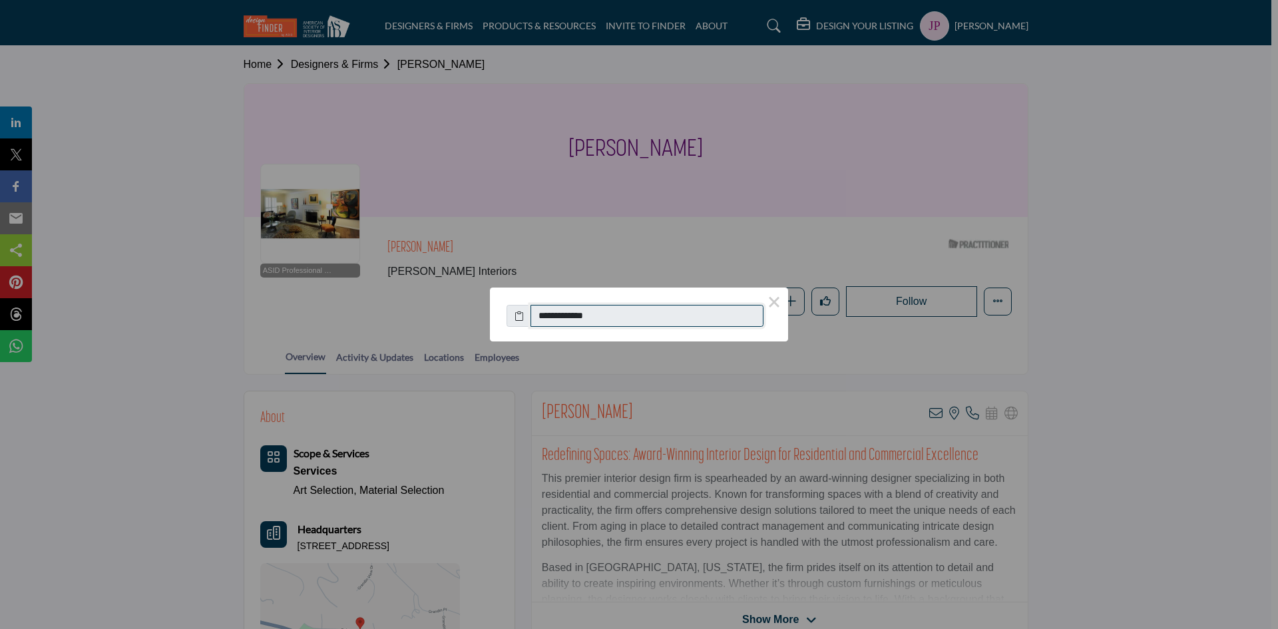
drag, startPoint x: 624, startPoint y: 319, endPoint x: 545, endPoint y: 319, distance: 79.2
click at [545, 319] on input "**********" at bounding box center [646, 316] width 233 height 23
click at [777, 308] on button "×" at bounding box center [774, 301] width 28 height 28
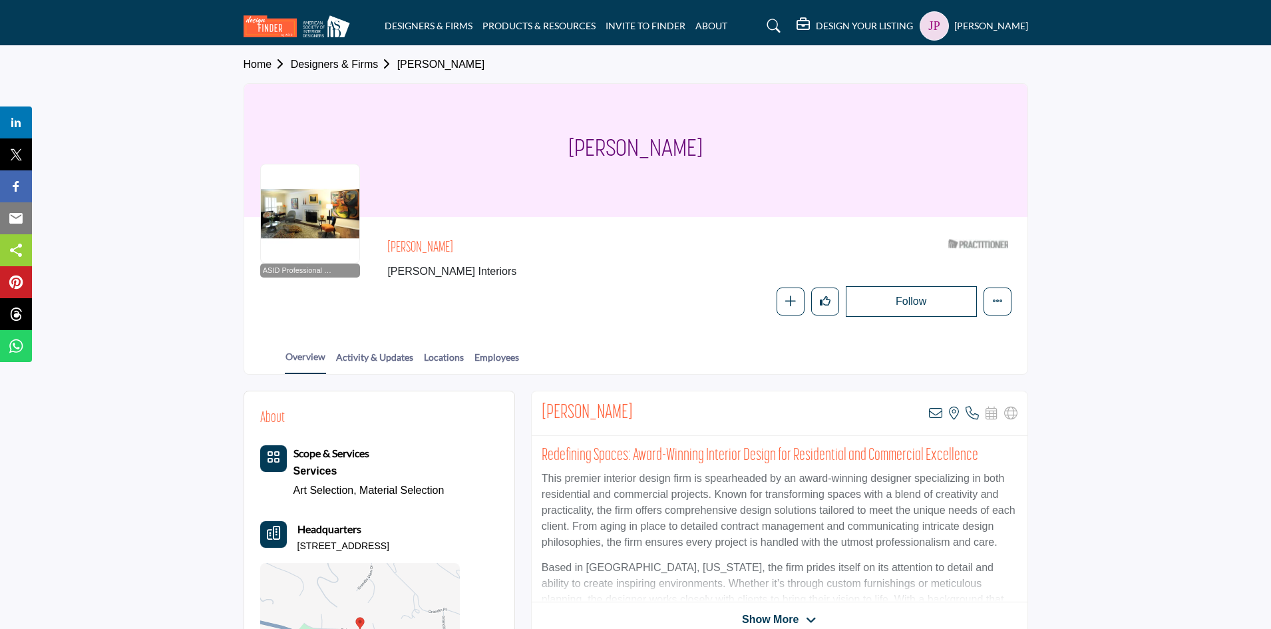
drag, startPoint x: 299, startPoint y: 548, endPoint x: 446, endPoint y: 546, distance: 147.1
click at [389, 546] on p "3030 Golden Ave, 45226-2005, USA" at bounding box center [343, 546] width 92 height 13
copy p "3030 Golden Ave, 45226-2005, USA"
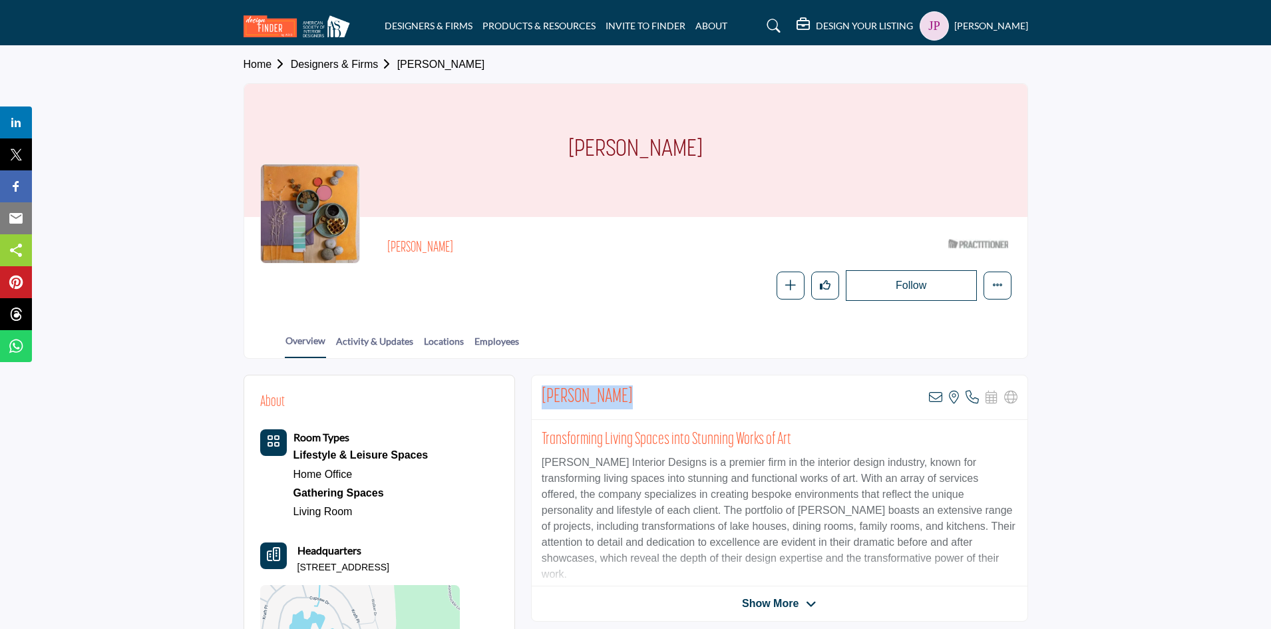
drag, startPoint x: 559, startPoint y: 394, endPoint x: 620, endPoint y: 401, distance: 60.9
click at [620, 401] on h2 "[PERSON_NAME]" at bounding box center [587, 397] width 91 height 24
copy h2 "[PERSON_NAME]"
click at [940, 397] on icon at bounding box center [935, 397] width 13 height 13
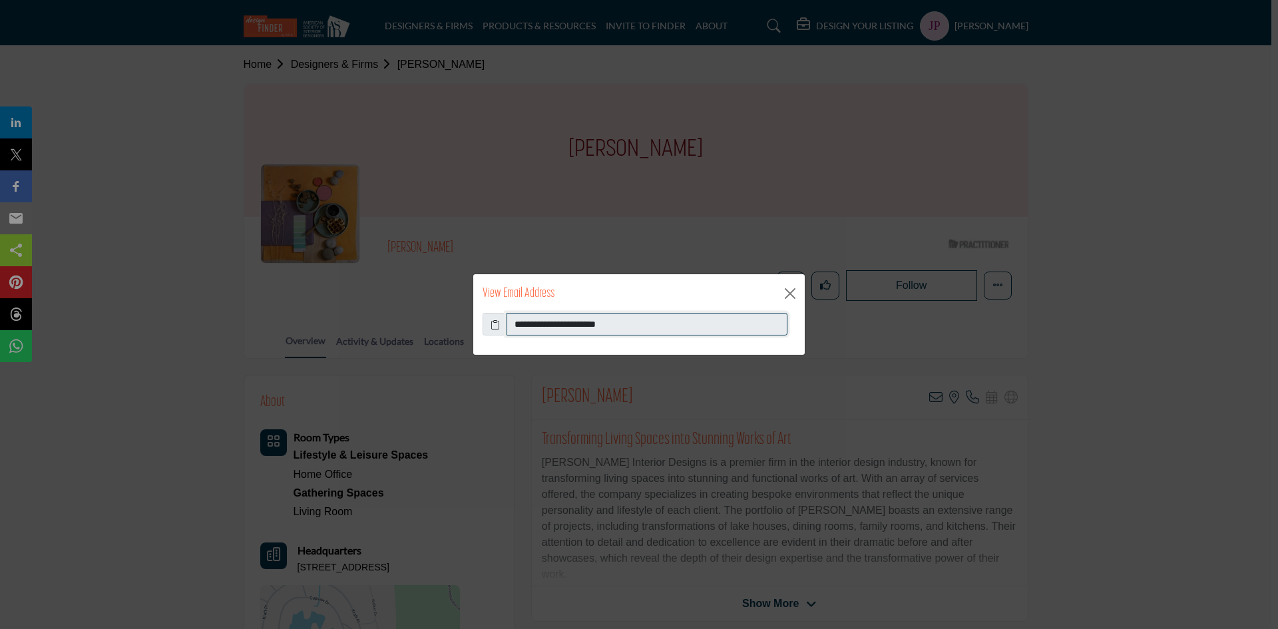
click at [550, 327] on input "**********" at bounding box center [646, 324] width 281 height 23
click at [790, 291] on button "Close" at bounding box center [790, 293] width 20 height 20
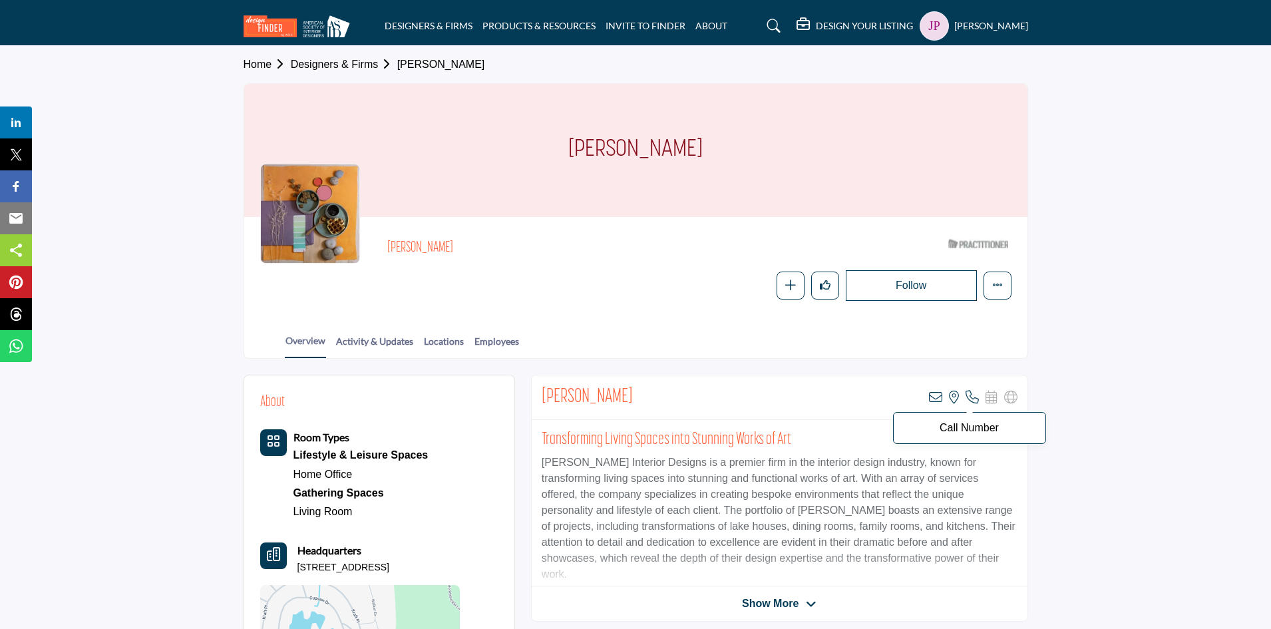
click at [974, 396] on icon at bounding box center [972, 397] width 13 height 13
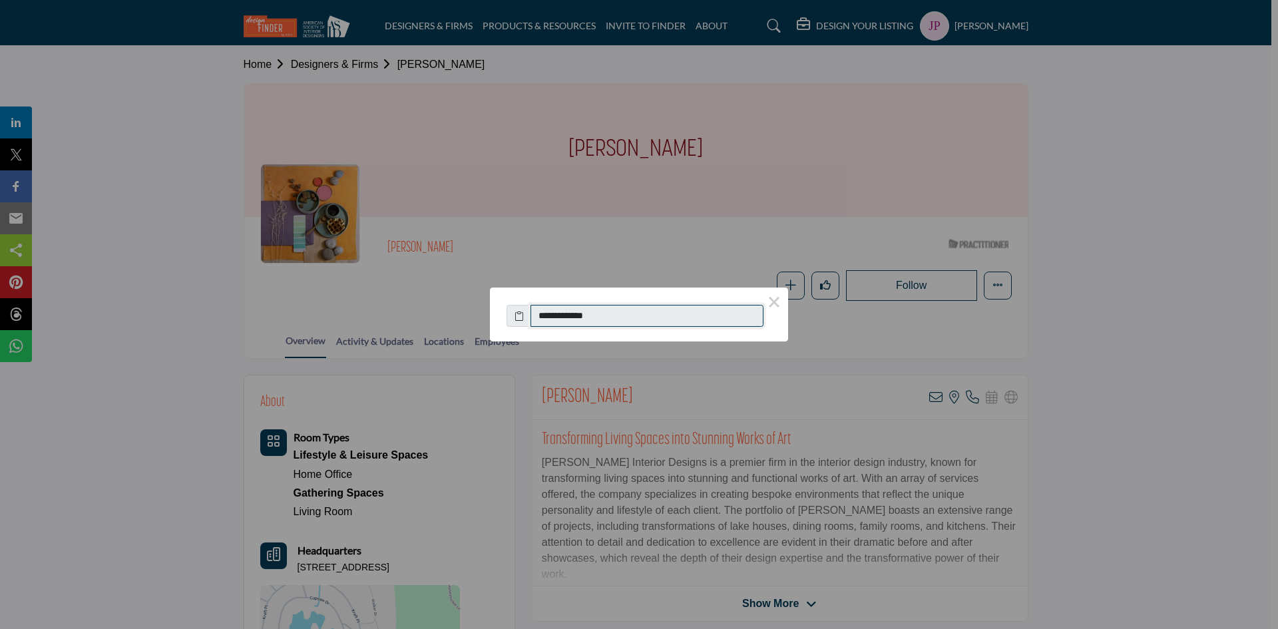
drag, startPoint x: 555, startPoint y: 315, endPoint x: 612, endPoint y: 316, distance: 57.2
click at [612, 316] on input "**********" at bounding box center [646, 316] width 233 height 23
click at [773, 305] on button "×" at bounding box center [774, 301] width 28 height 28
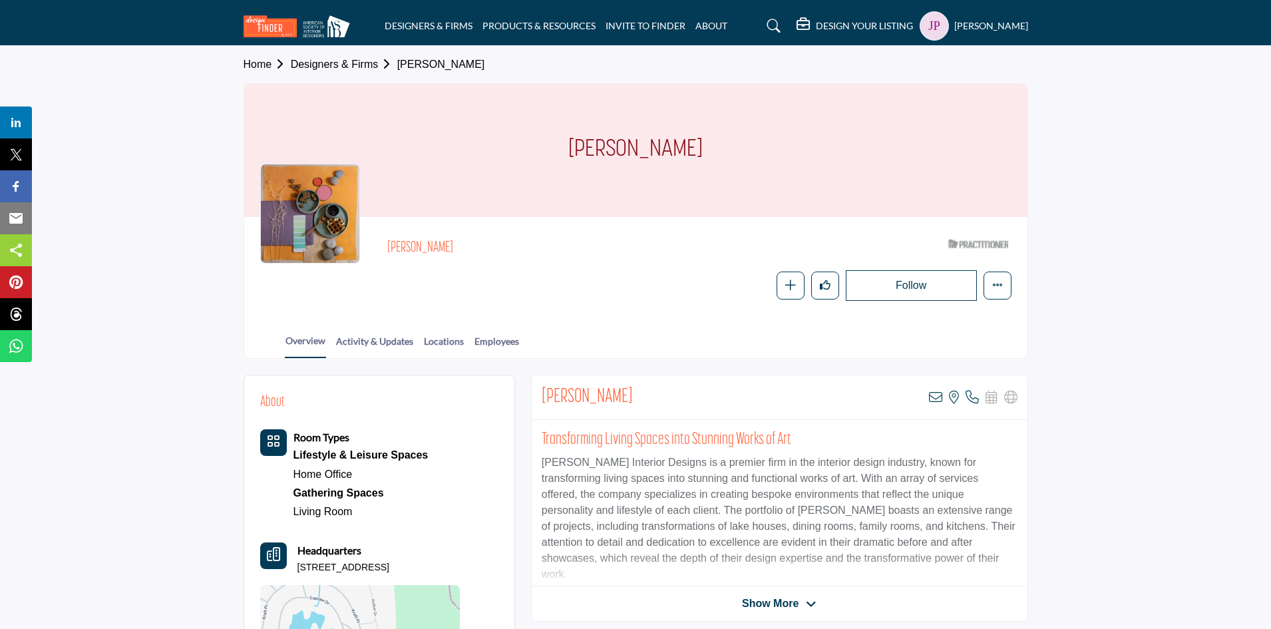
drag, startPoint x: 298, startPoint y: 566, endPoint x: 450, endPoint y: 567, distance: 151.7
click at [389, 567] on p "26 Windbeam Ave, 07456-1805, USA" at bounding box center [343, 567] width 92 height 13
copy p "26 Windbeam Ave, 07456-1805, USA"
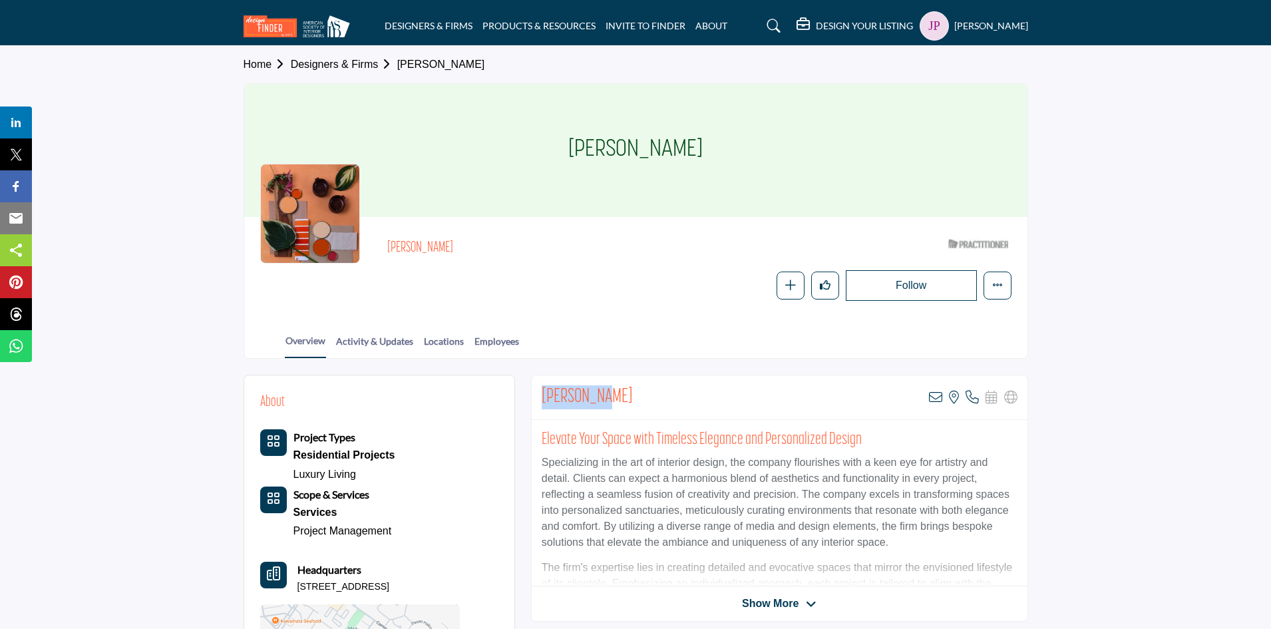
drag, startPoint x: 545, startPoint y: 394, endPoint x: 608, endPoint y: 395, distance: 63.2
click at [608, 395] on h2 "Marna Cahn" at bounding box center [587, 397] width 91 height 24
copy h2 "Marna Cahn"
click at [934, 396] on icon at bounding box center [935, 397] width 13 height 13
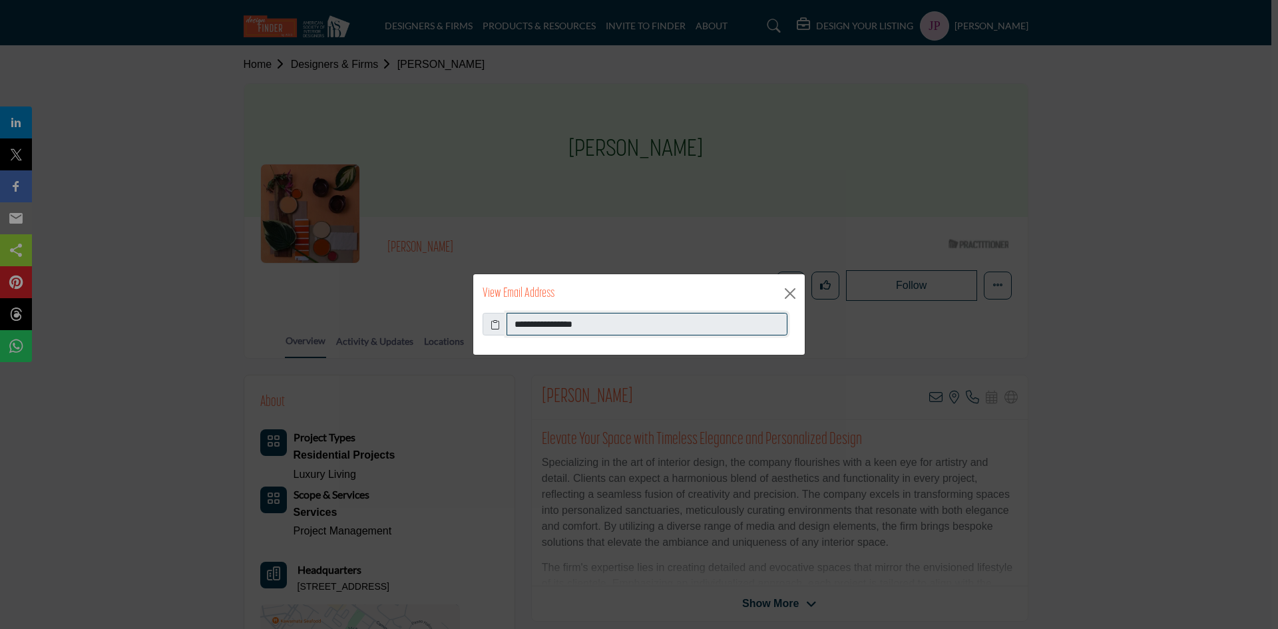
click at [580, 323] on input "**********" at bounding box center [646, 324] width 281 height 23
click at [792, 293] on button "Close" at bounding box center [790, 293] width 20 height 20
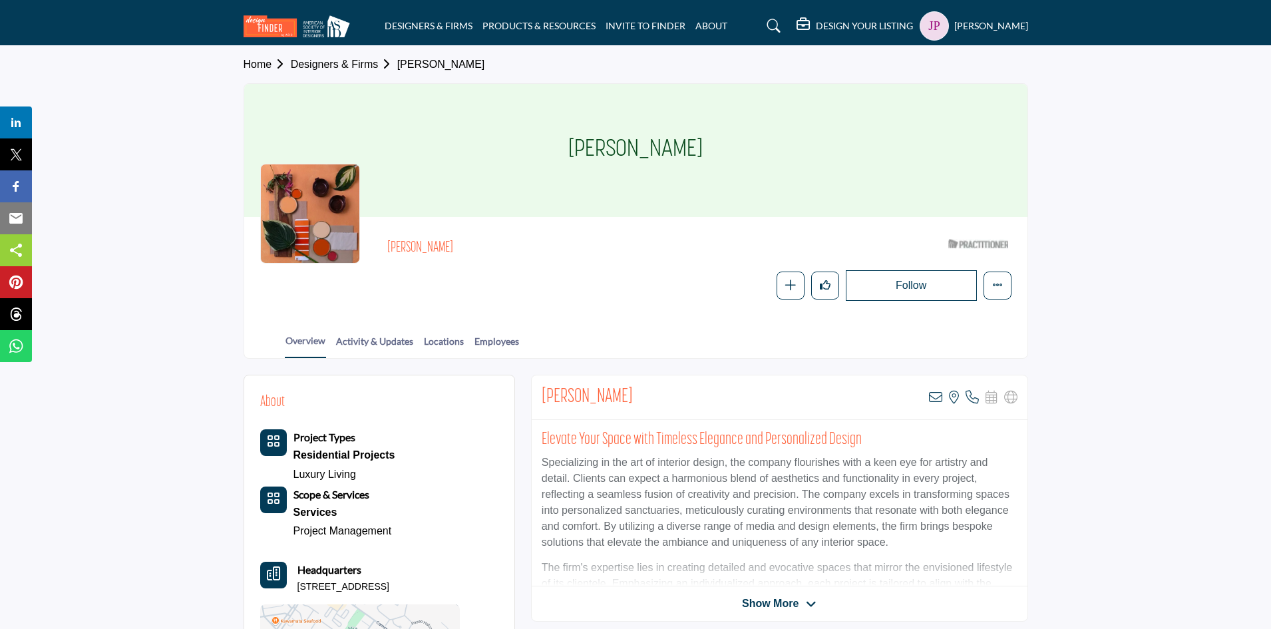
drag, startPoint x: 298, startPoint y: 586, endPoint x: 450, endPoint y: 584, distance: 151.7
click at [389, 584] on p "27275 Calle Anejo, 92624-1829, USA" at bounding box center [343, 586] width 92 height 13
copy p "27275 Calle Anejo, 92624-1829, USA"
click at [973, 398] on icon at bounding box center [972, 397] width 13 height 13
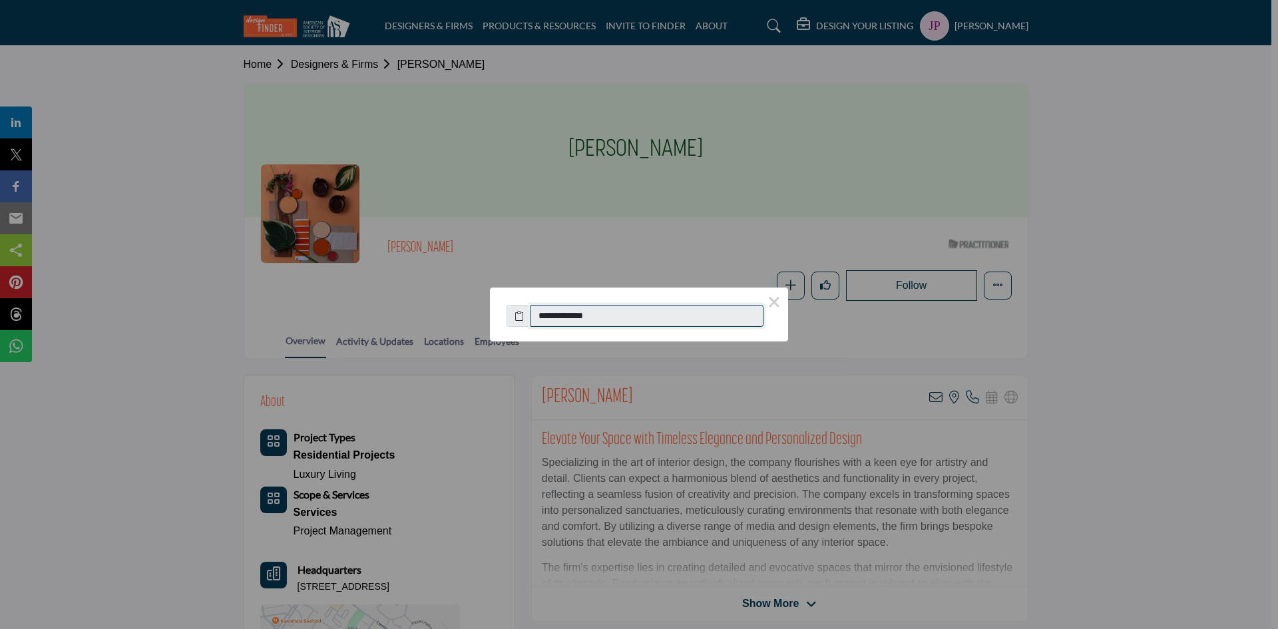
drag, startPoint x: 620, startPoint y: 311, endPoint x: 544, endPoint y: 319, distance: 76.3
click at [544, 319] on input "**********" at bounding box center [646, 316] width 233 height 23
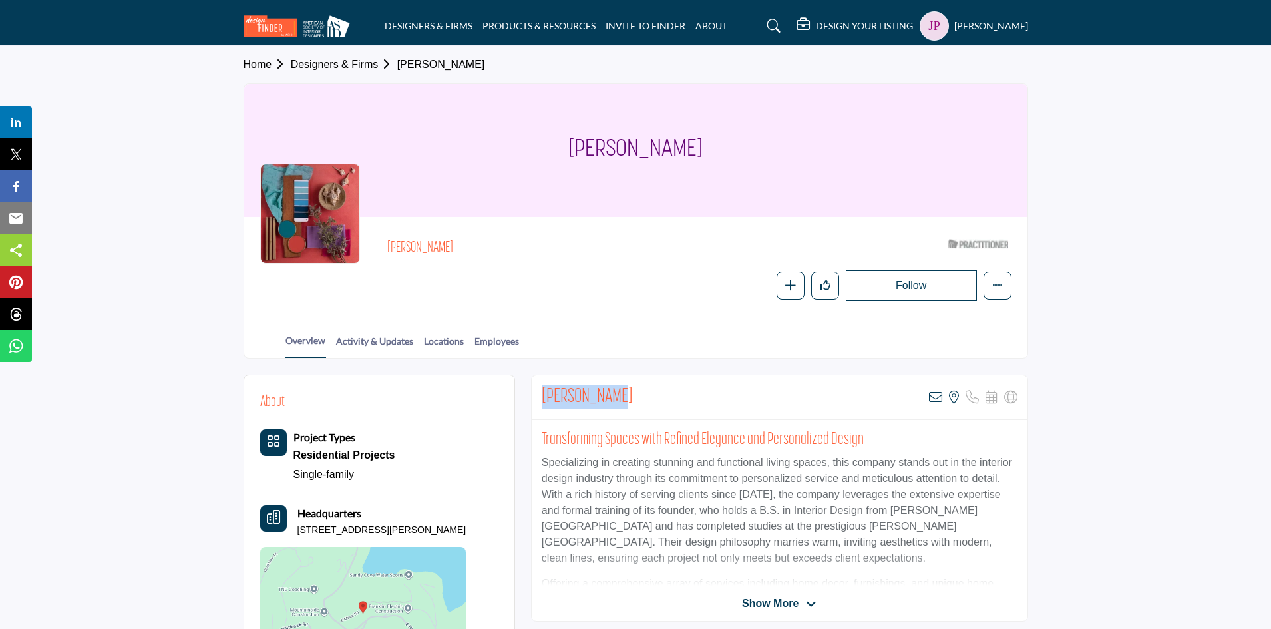
drag, startPoint x: 545, startPoint y: 397, endPoint x: 621, endPoint y: 393, distance: 75.9
click at [621, 393] on div "[PERSON_NAME] View email address of this listing View the location of this list…" at bounding box center [780, 397] width 496 height 45
click at [938, 399] on icon at bounding box center [935, 397] width 13 height 13
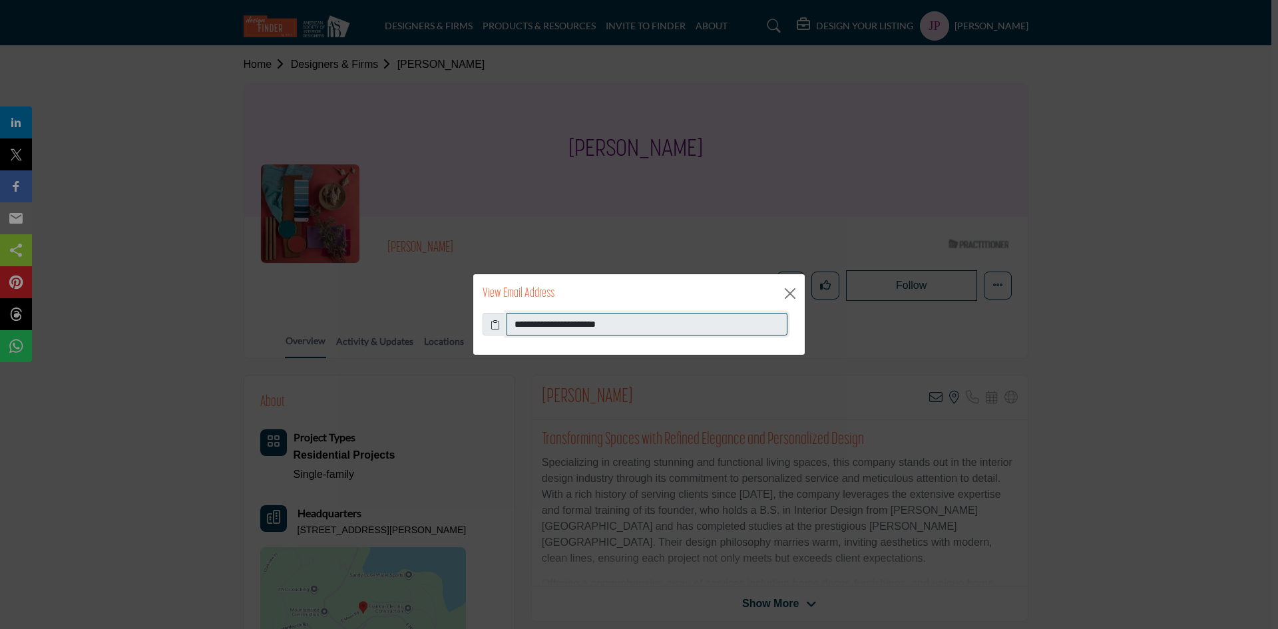
click at [594, 326] on input "**********" at bounding box center [646, 324] width 281 height 23
click at [786, 293] on button "Close" at bounding box center [790, 293] width 20 height 20
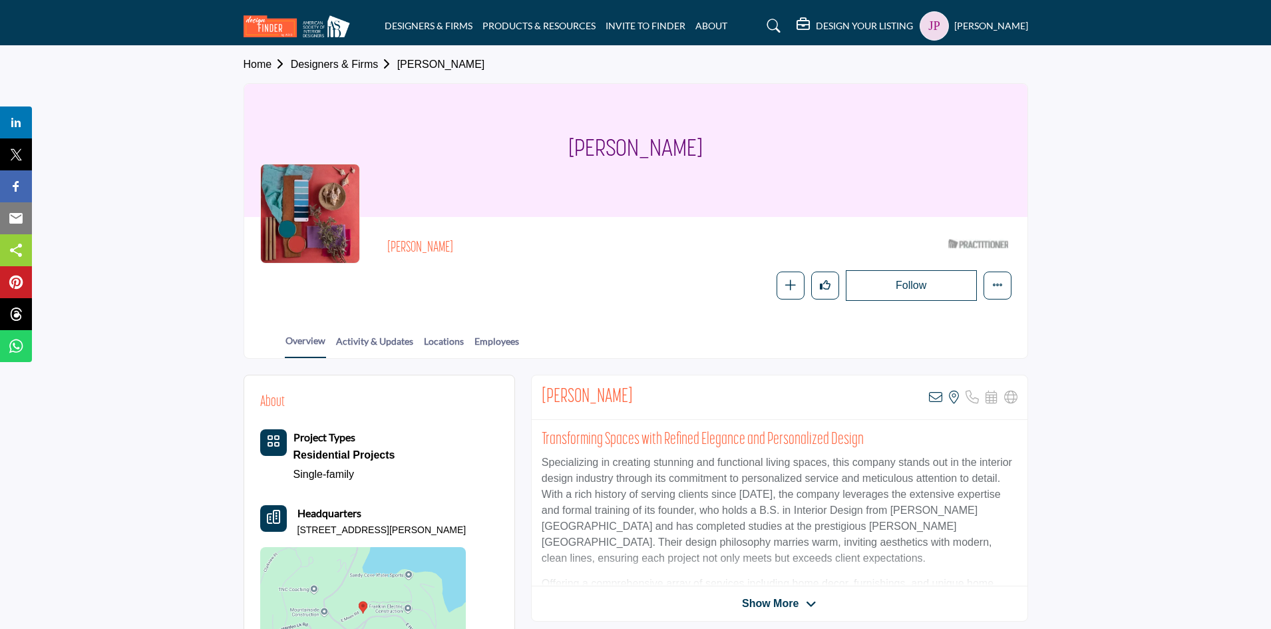
drag, startPoint x: 298, startPoint y: 530, endPoint x: 445, endPoint y: 528, distance: 146.4
click at [445, 528] on p "[STREET_ADDRESS][PERSON_NAME]" at bounding box center [381, 530] width 169 height 13
copy p "[STREET_ADDRESS][PERSON_NAME]"
